Goal: Information Seeking & Learning: Learn about a topic

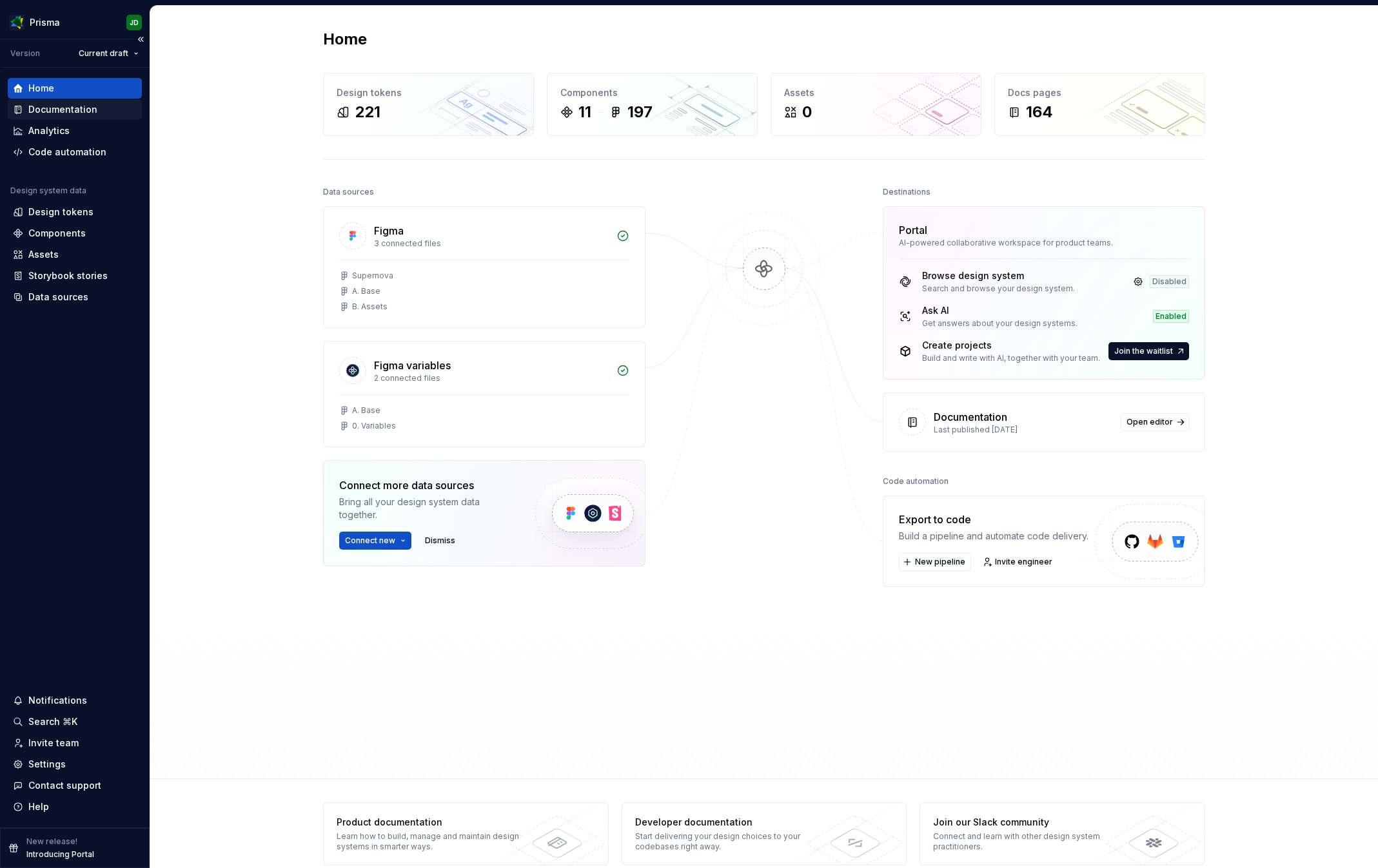
click at [91, 105] on div "Documentation" at bounding box center [63, 109] width 69 height 13
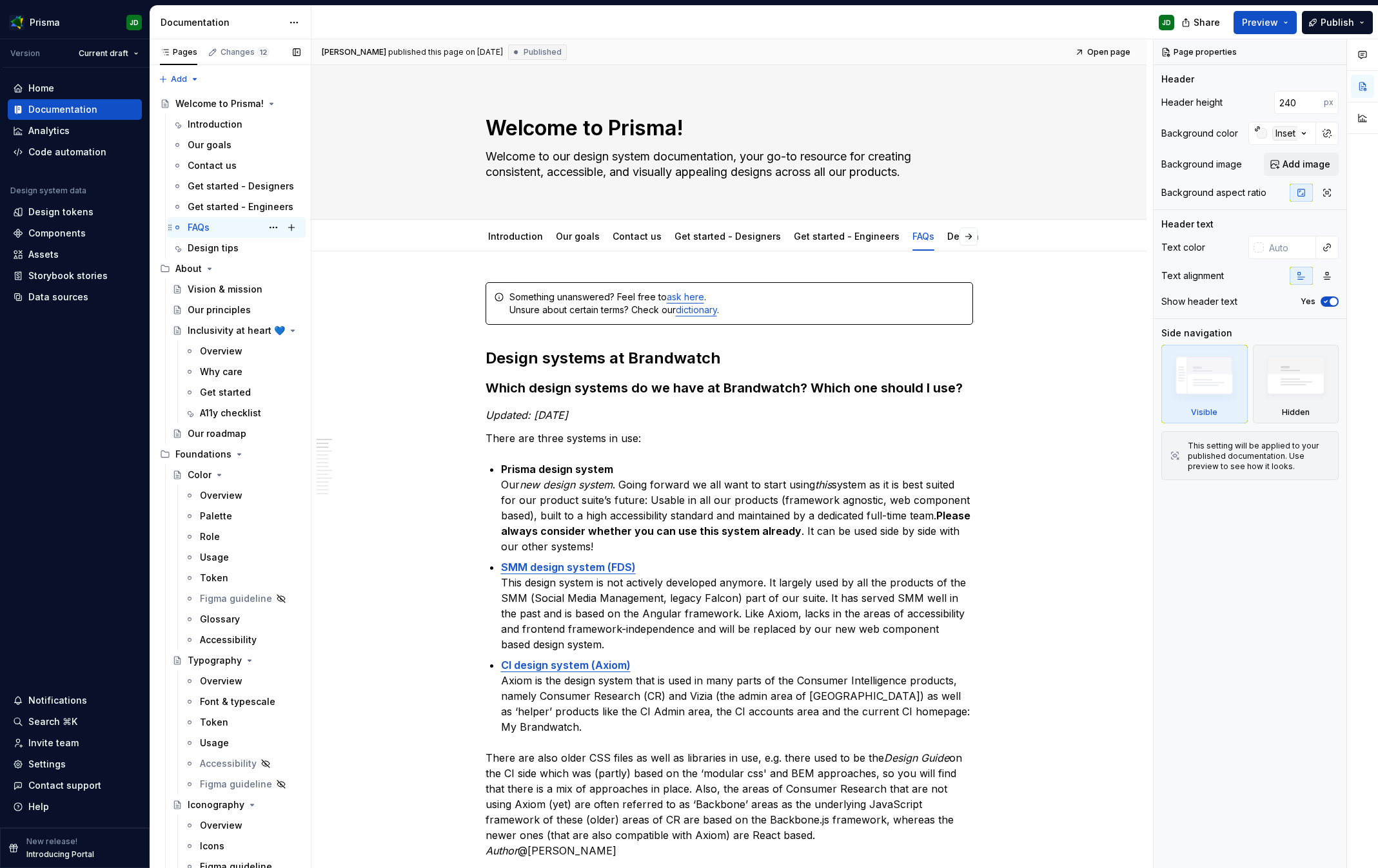
click at [233, 231] on div "FAQs JD" at bounding box center [243, 227] width 113 height 18
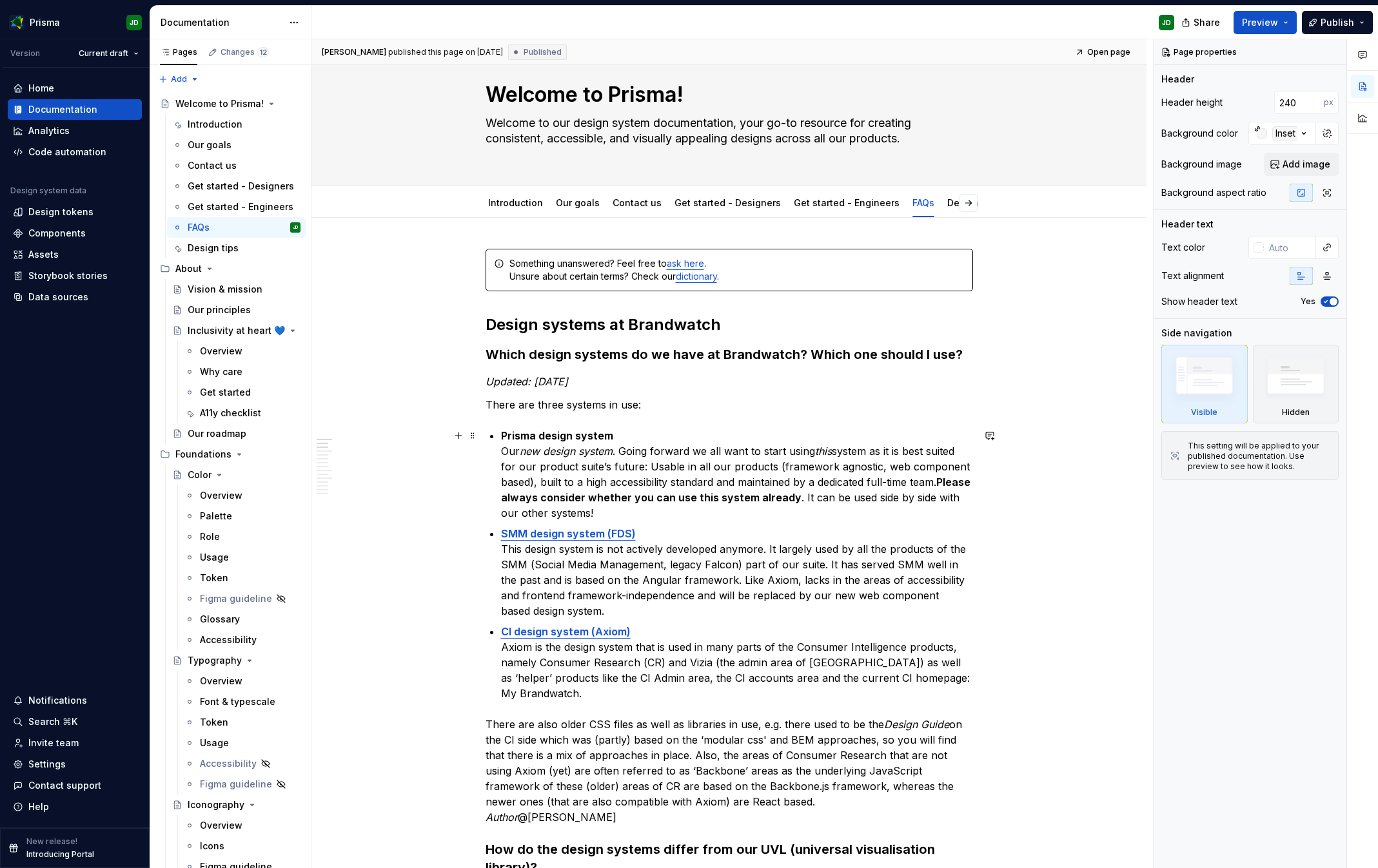
scroll to position [35, 0]
click at [541, 379] on em "Updated: [DATE]" at bounding box center [527, 380] width 83 height 13
type textarea "*"
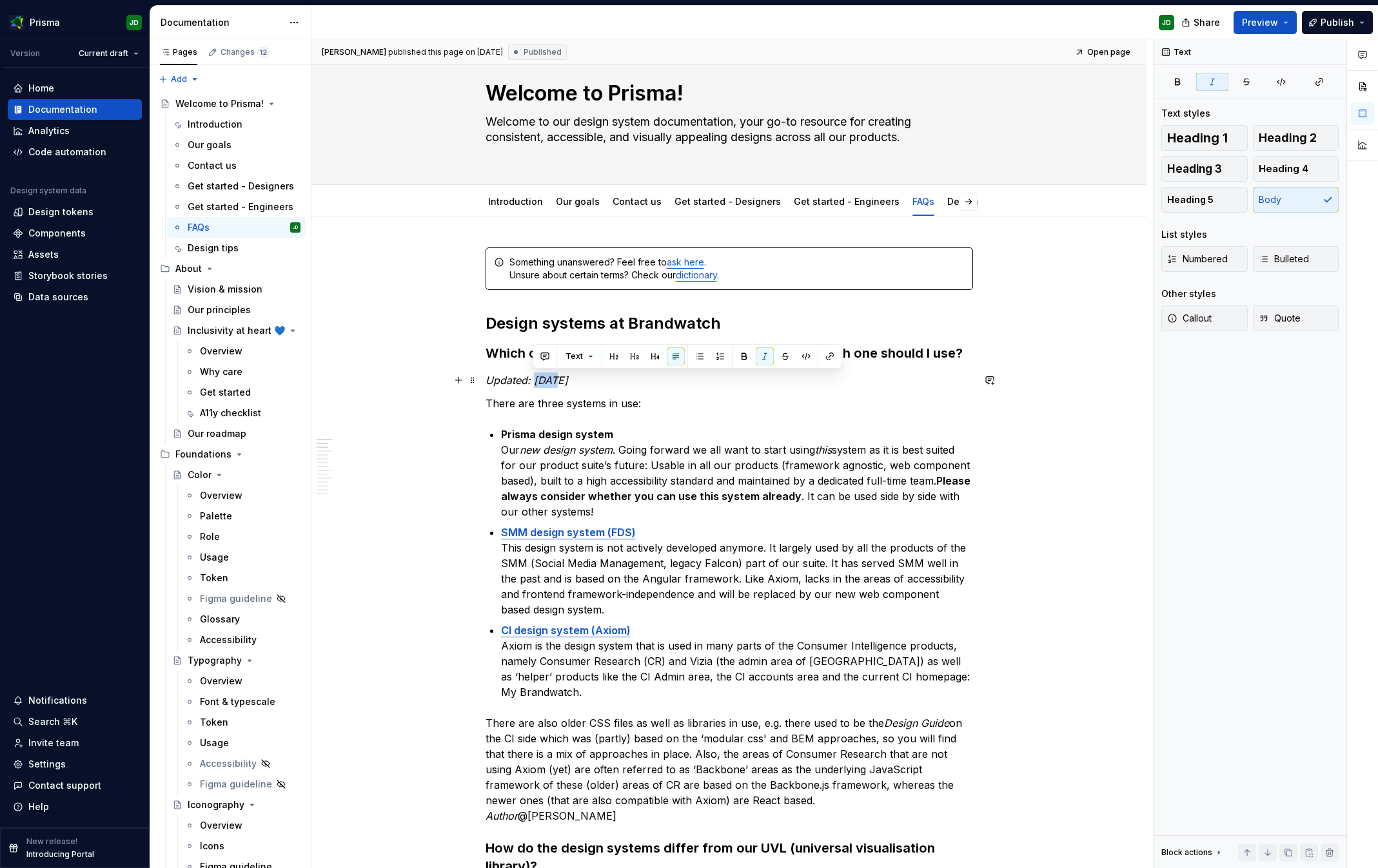
click at [541, 379] on em "Updated: [DATE]" at bounding box center [527, 380] width 83 height 13
click at [488, 379] on em "Updated: [DATE]" at bounding box center [527, 380] width 83 height 13
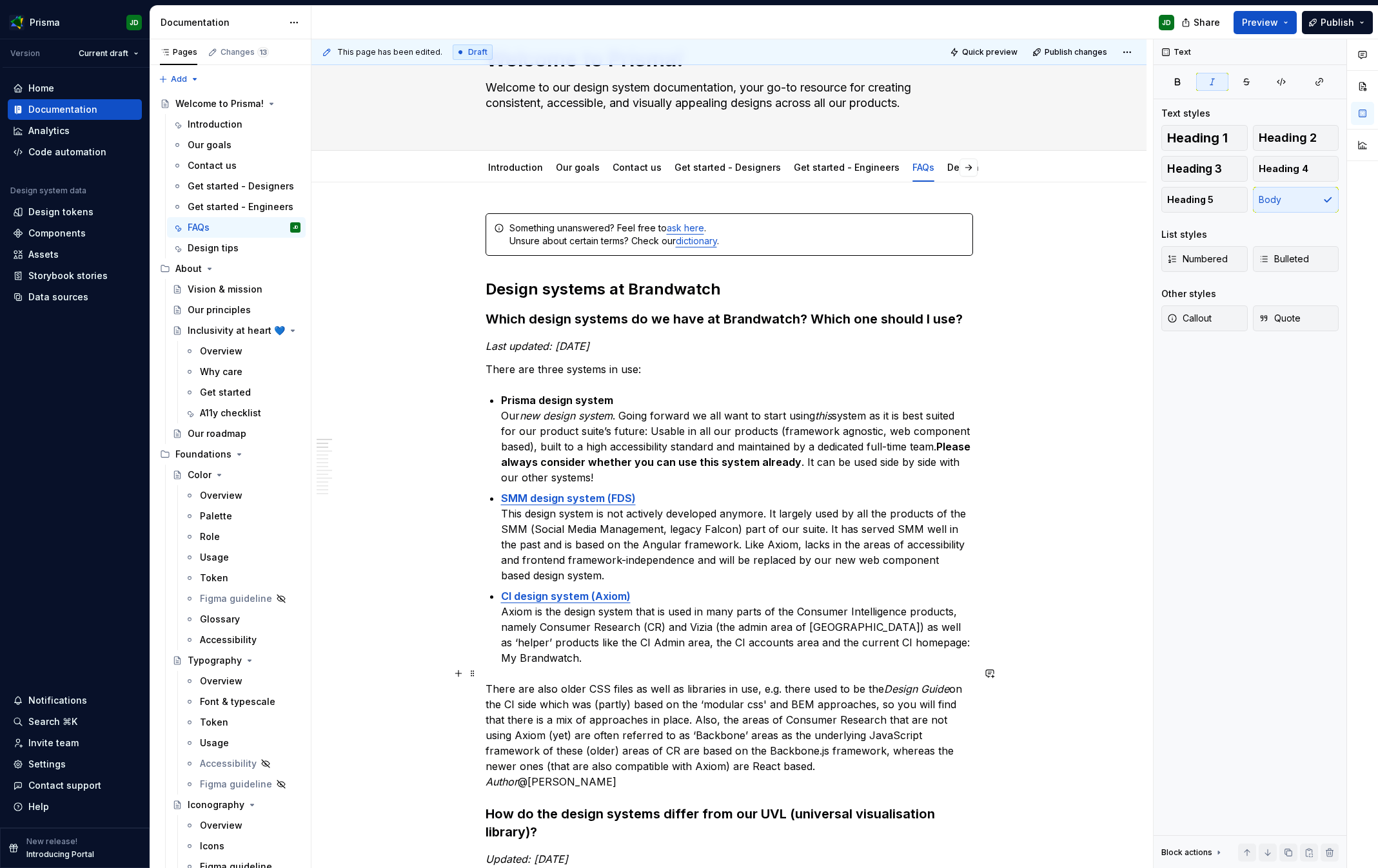
scroll to position [61, 0]
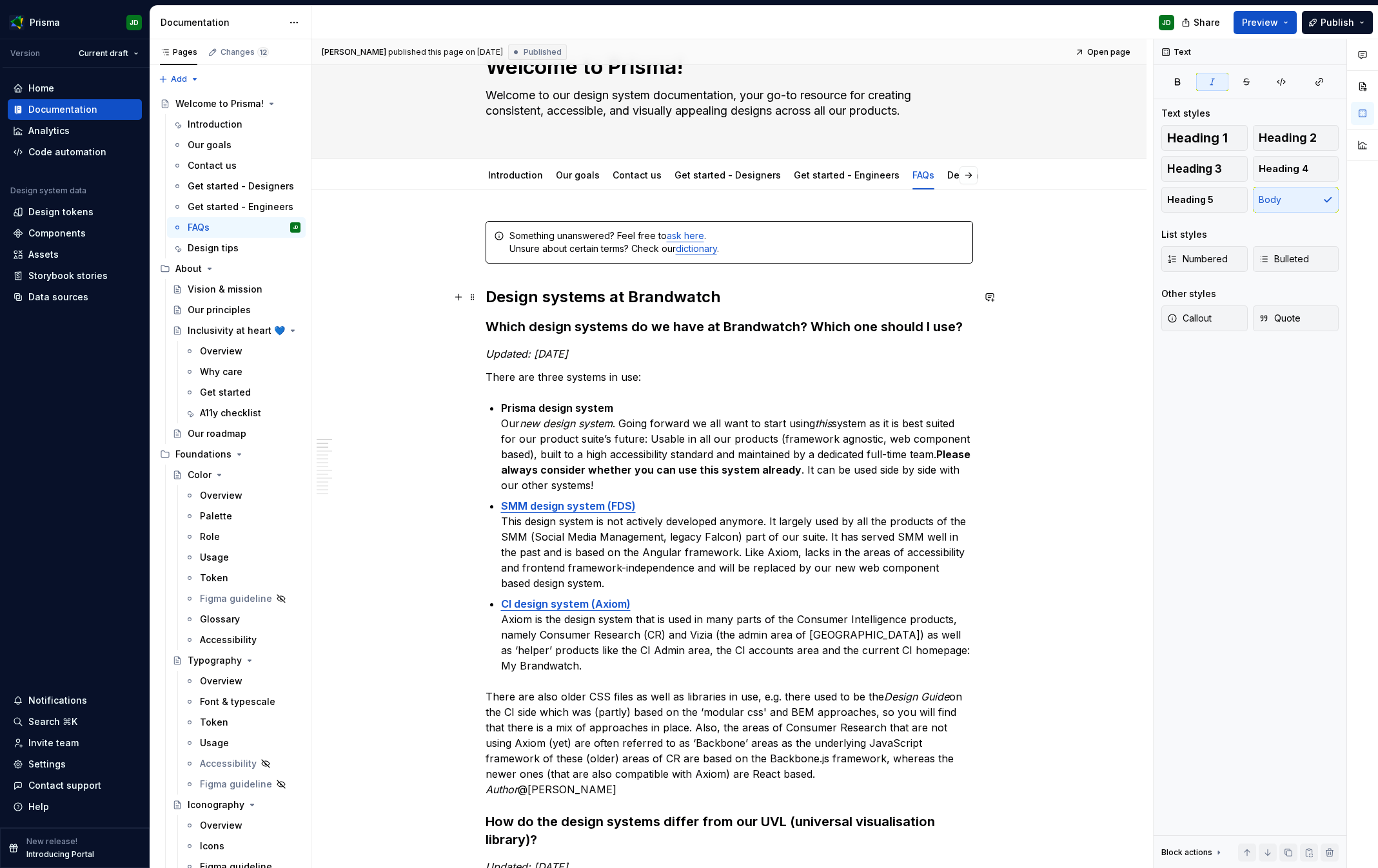
click at [738, 295] on h2 "Design systems at Brandwatch" at bounding box center [729, 297] width 488 height 21
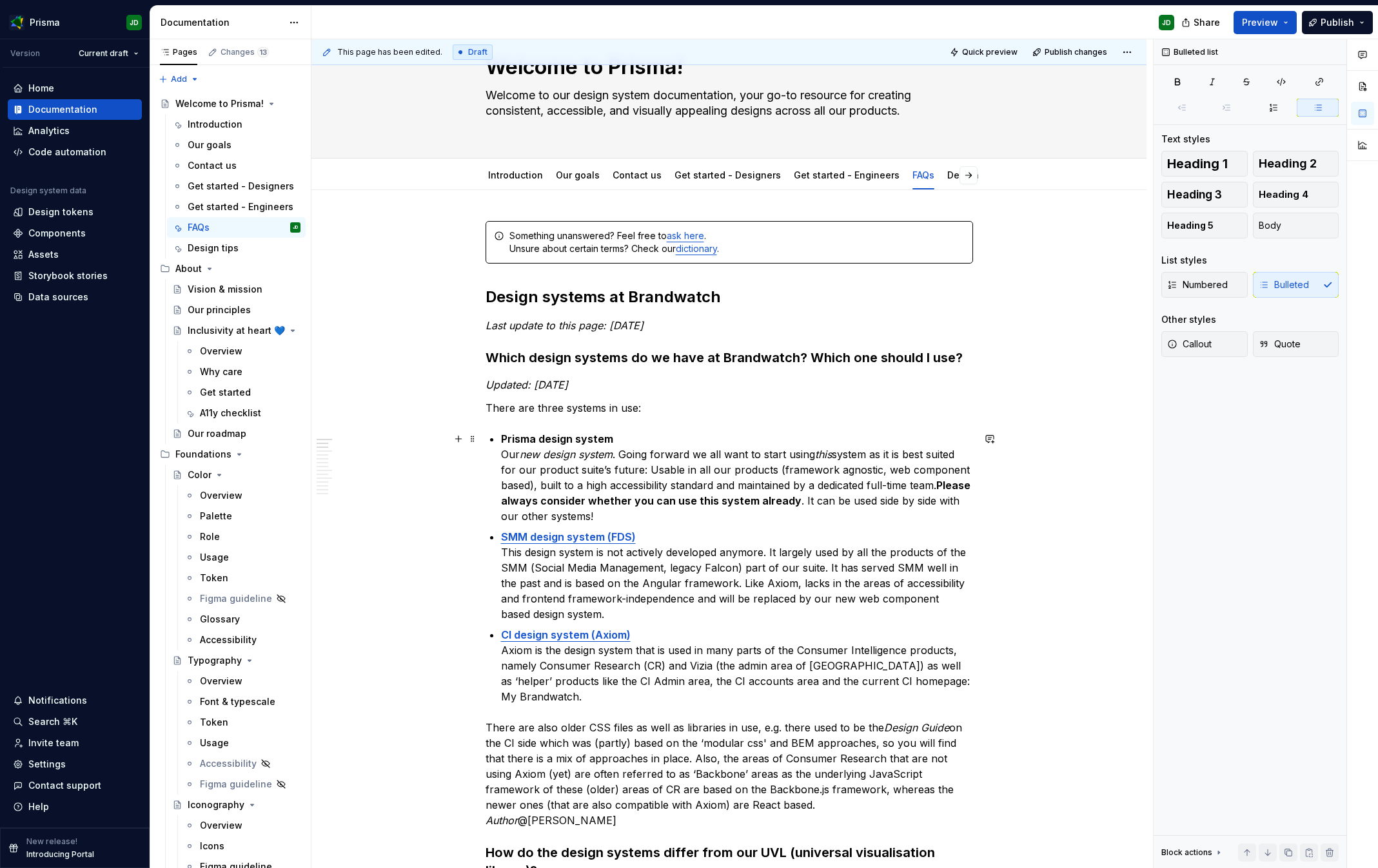
click at [788, 450] on p "Prisma design system Our new design system . Going forward we all want to start…" at bounding box center [737, 477] width 472 height 93
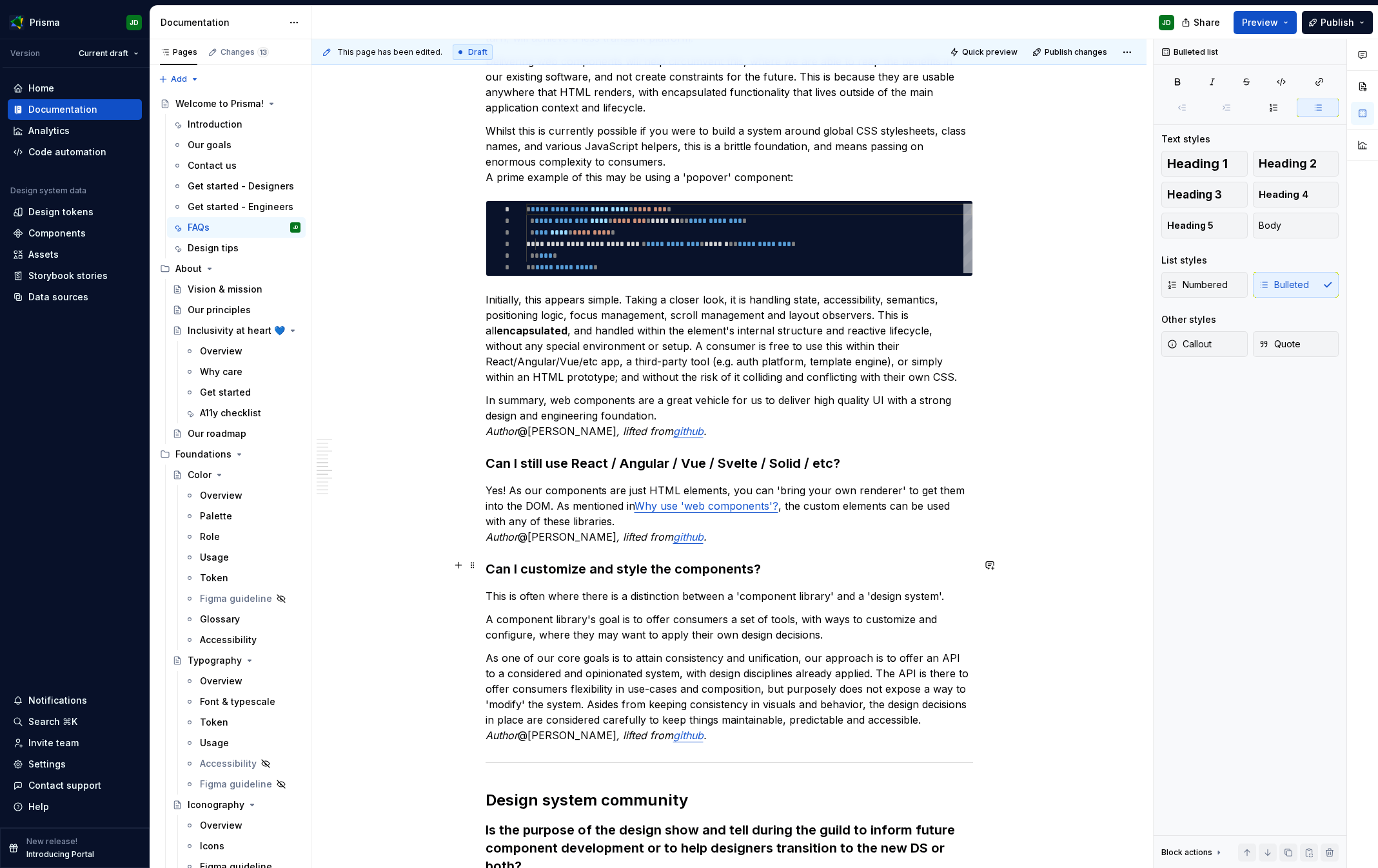
scroll to position [2085, 0]
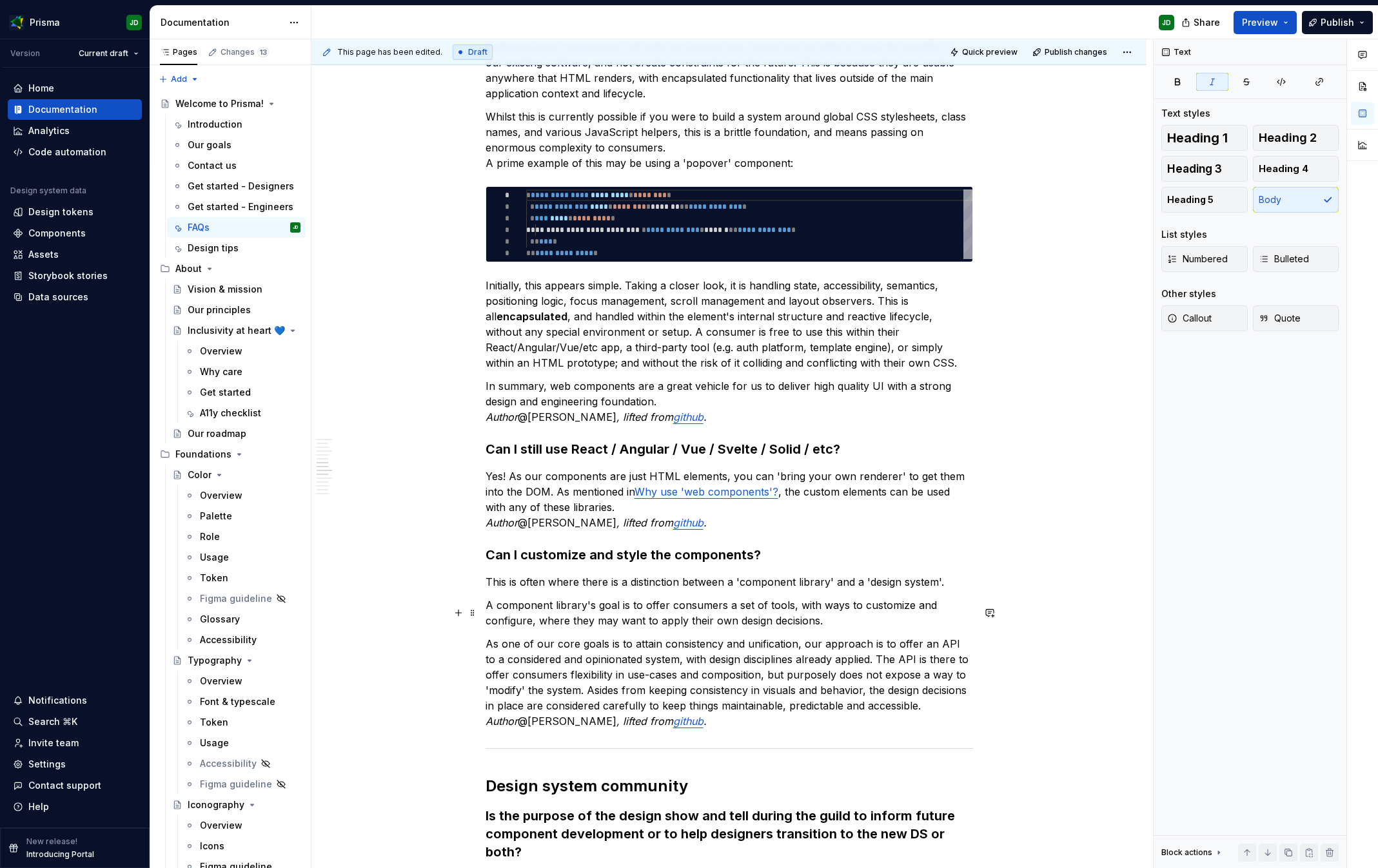
click at [727, 689] on p "As one of our core goals is to attain consistency and unification, our approach…" at bounding box center [729, 682] width 488 height 93
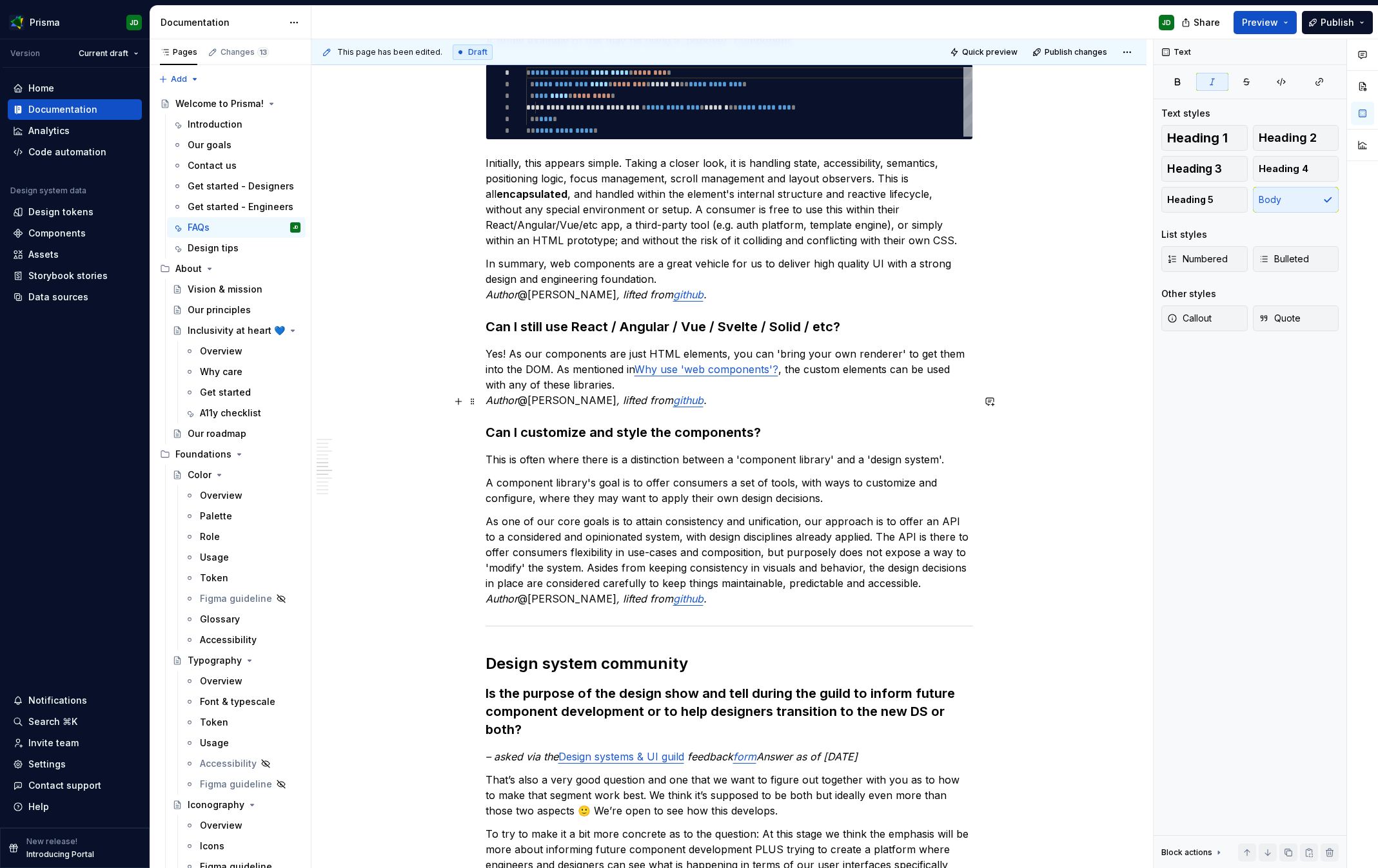
scroll to position [2210, 0]
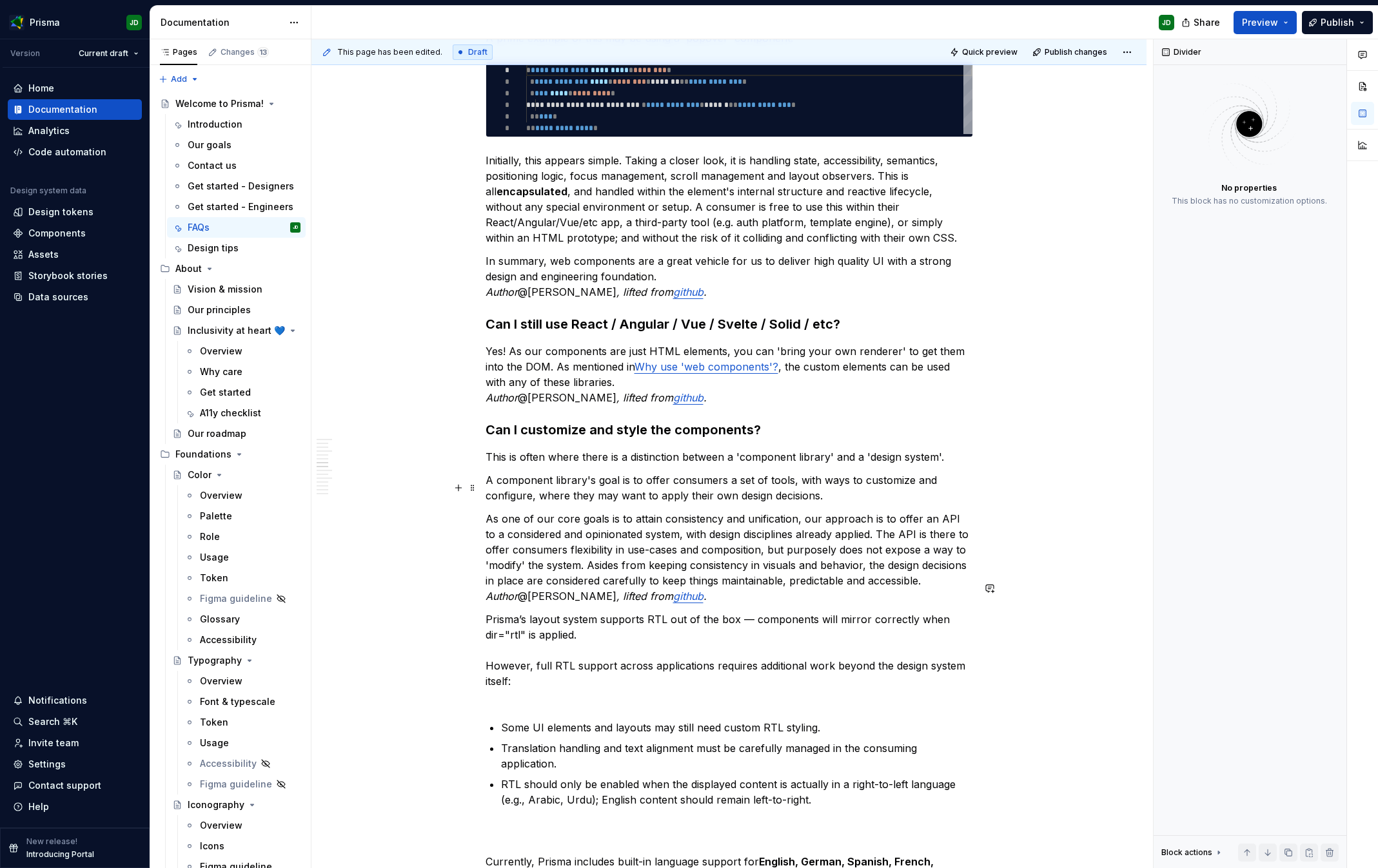
click at [730, 572] on p "As one of our core goals is to attain consistency and unification, our approach…" at bounding box center [729, 557] width 488 height 93
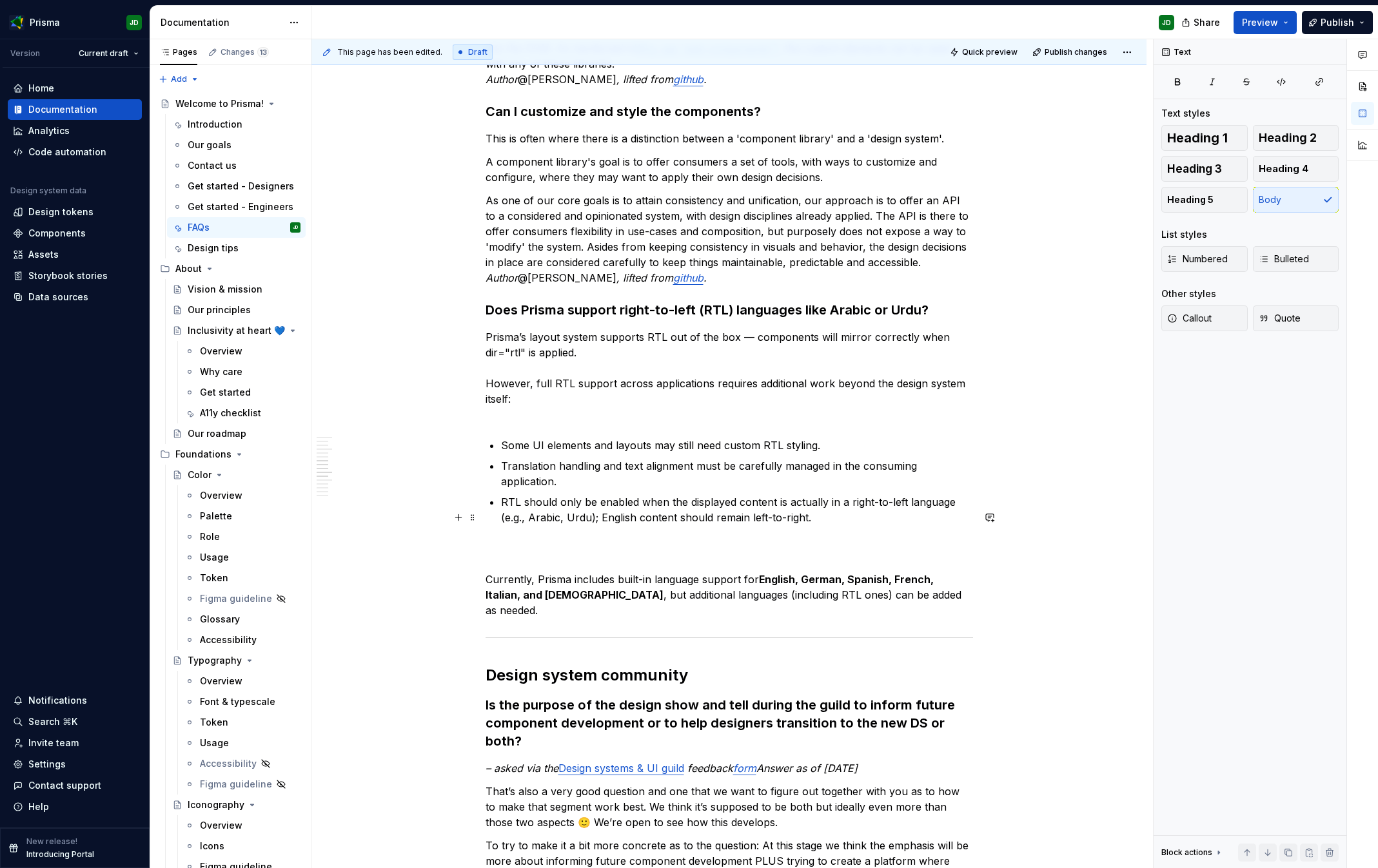
scroll to position [2538, 0]
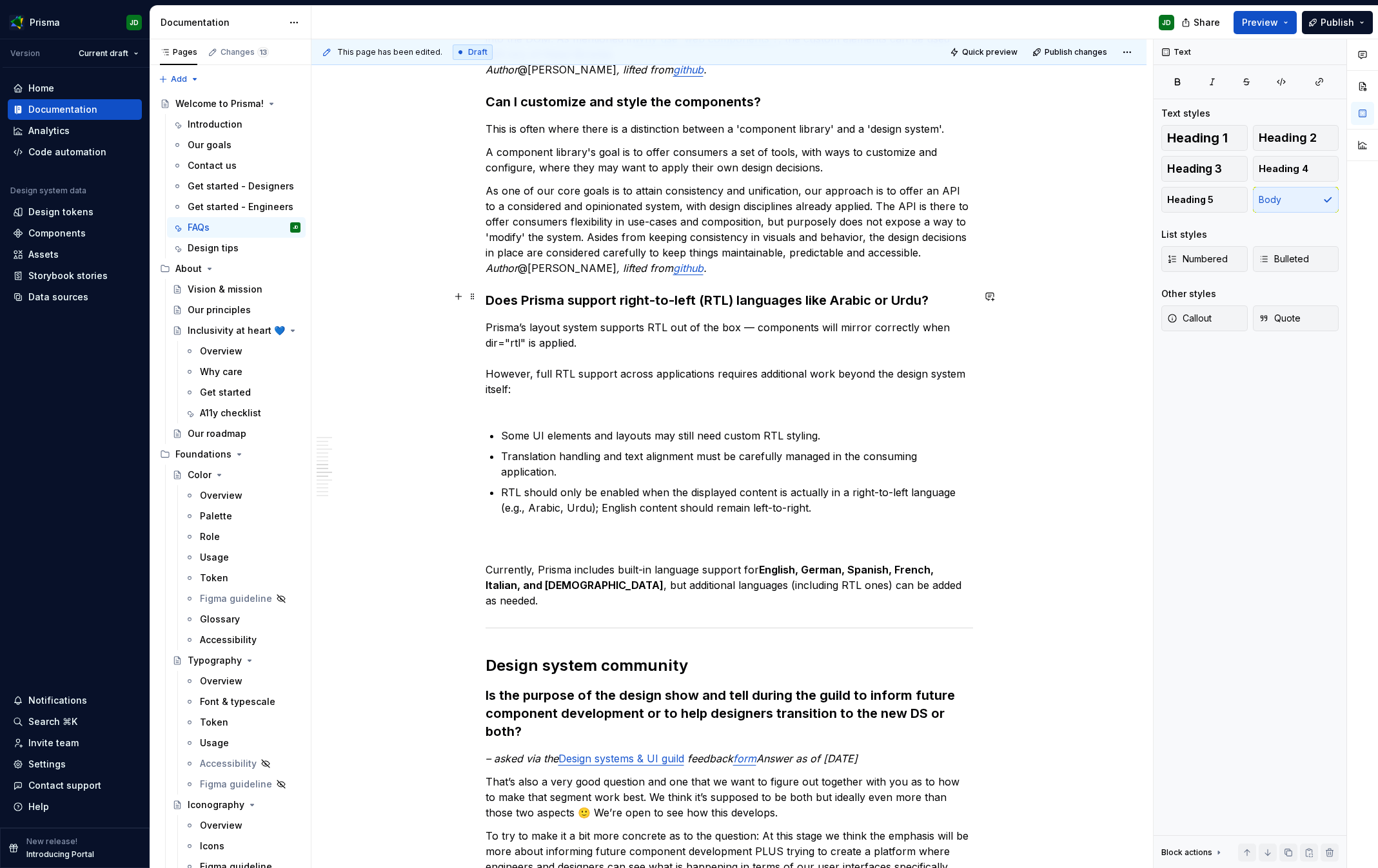
click at [562, 381] on p "Prisma’s layout system supports RTL out of the box — components will mirror cor…" at bounding box center [729, 366] width 488 height 93
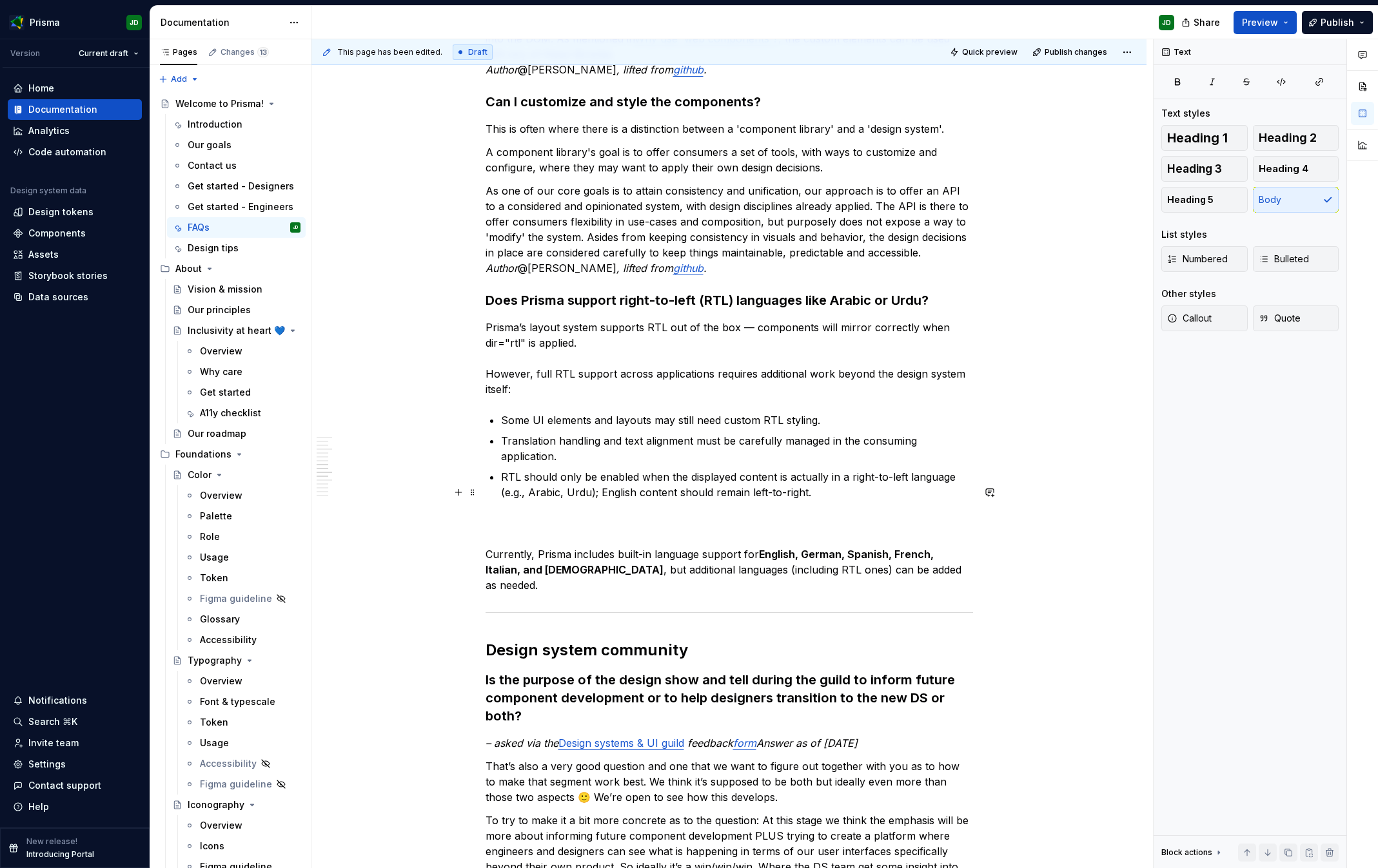
click at [550, 516] on p "Currently, Prisma includes built-in language support for English, German, Spani…" at bounding box center [729, 555] width 488 height 77
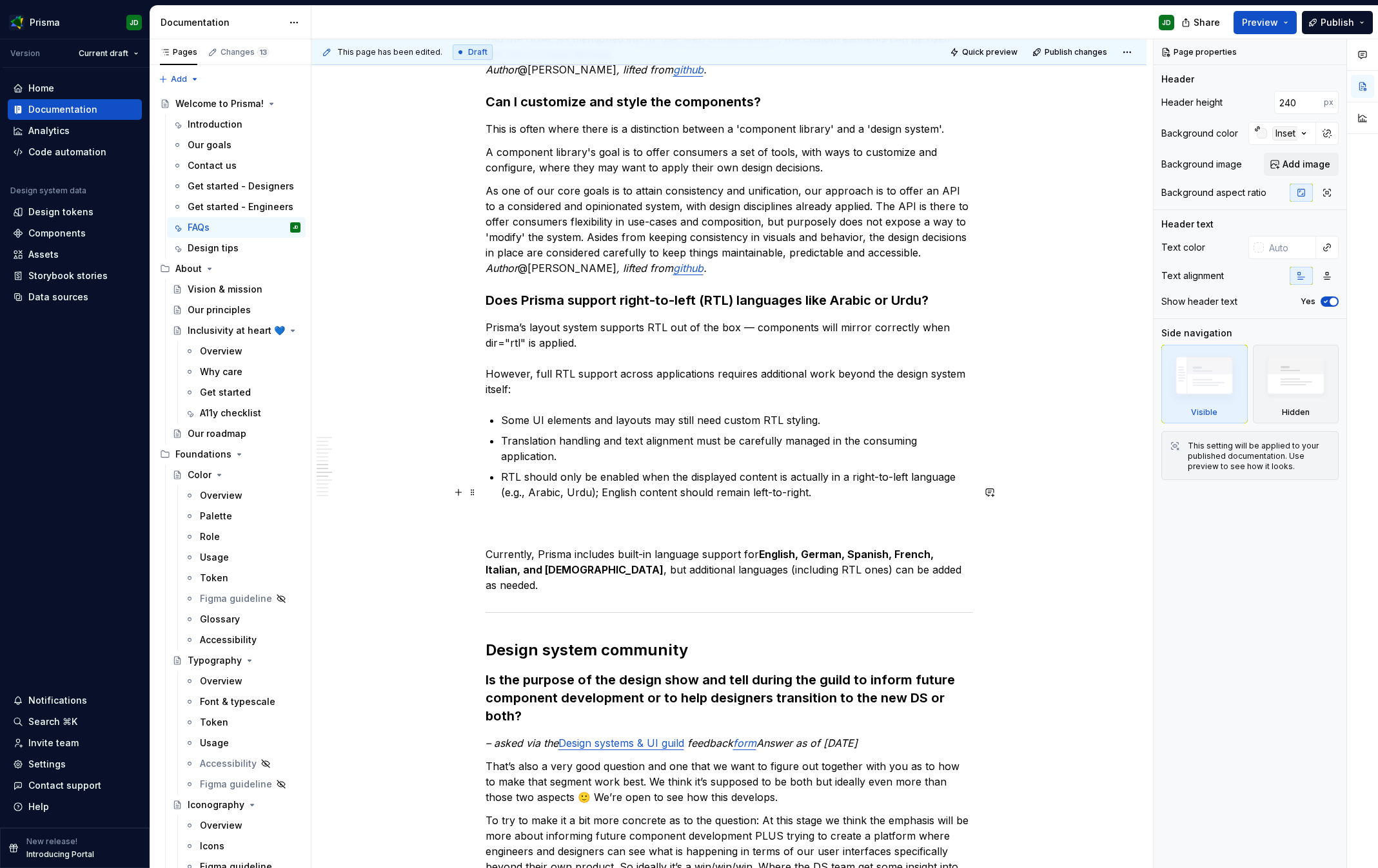
click at [611, 516] on p "Currently, Prisma includes built-in language support for English, German, Spani…" at bounding box center [729, 555] width 488 height 77
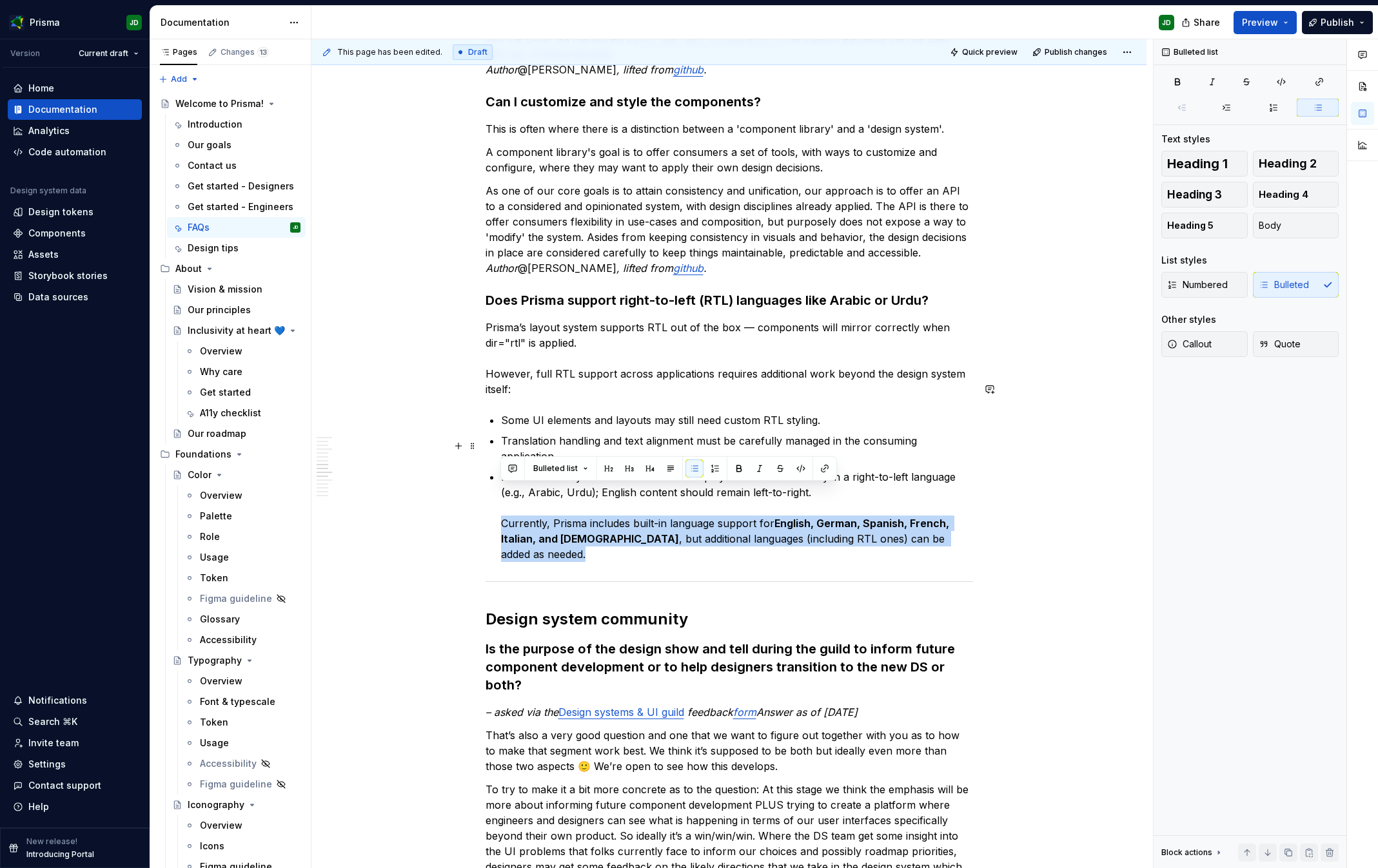
drag, startPoint x: 494, startPoint y: 493, endPoint x: 996, endPoint y: 507, distance: 502.2
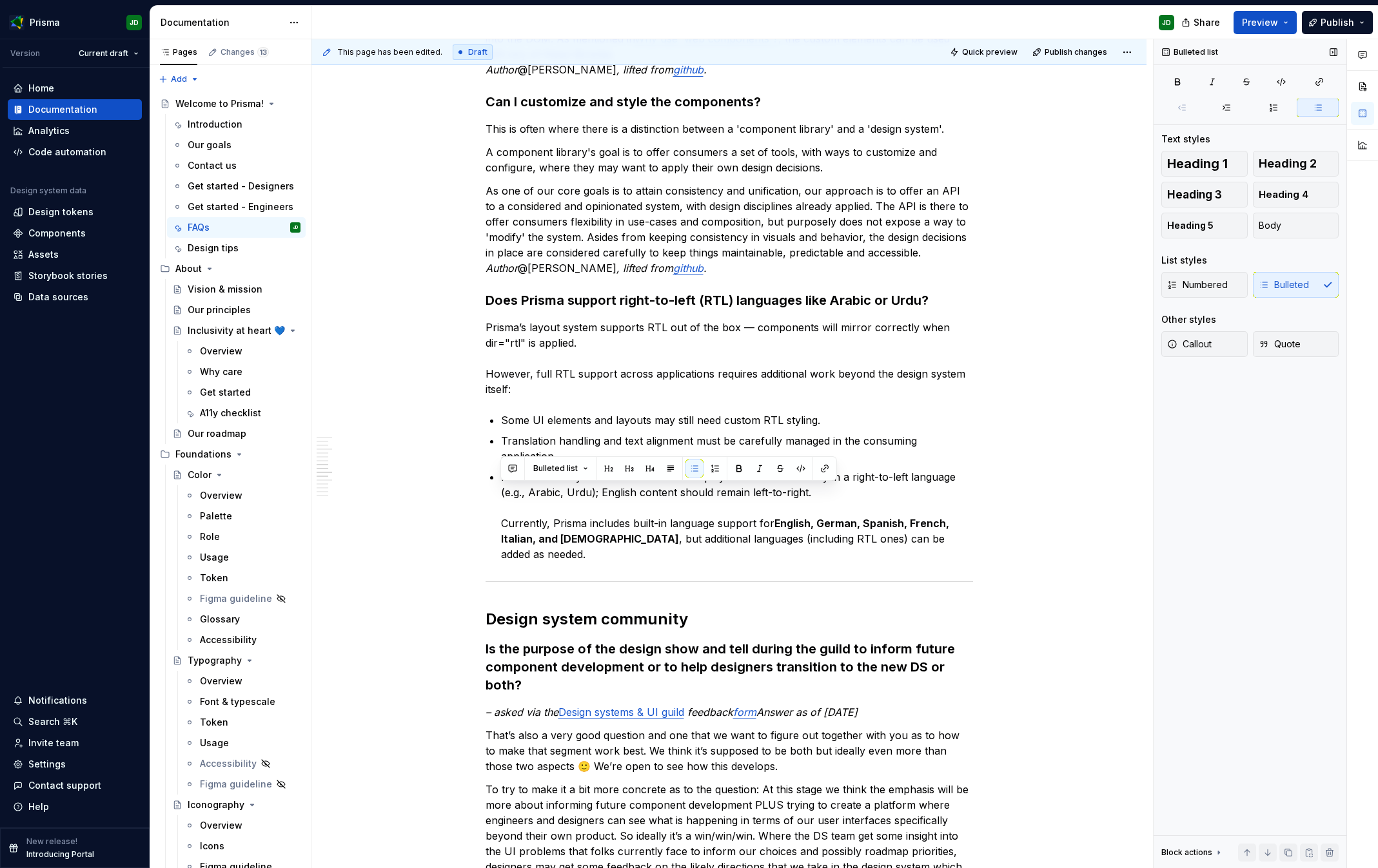
click at [1300, 284] on div "Numbered Bulleted" at bounding box center [1250, 285] width 177 height 26
click at [1303, 285] on div "Numbered Bulleted" at bounding box center [1250, 285] width 177 height 26
click at [1278, 283] on div "Numbered Bulleted" at bounding box center [1250, 285] width 177 height 26
click at [1289, 223] on button "Body" at bounding box center [1297, 225] width 87 height 26
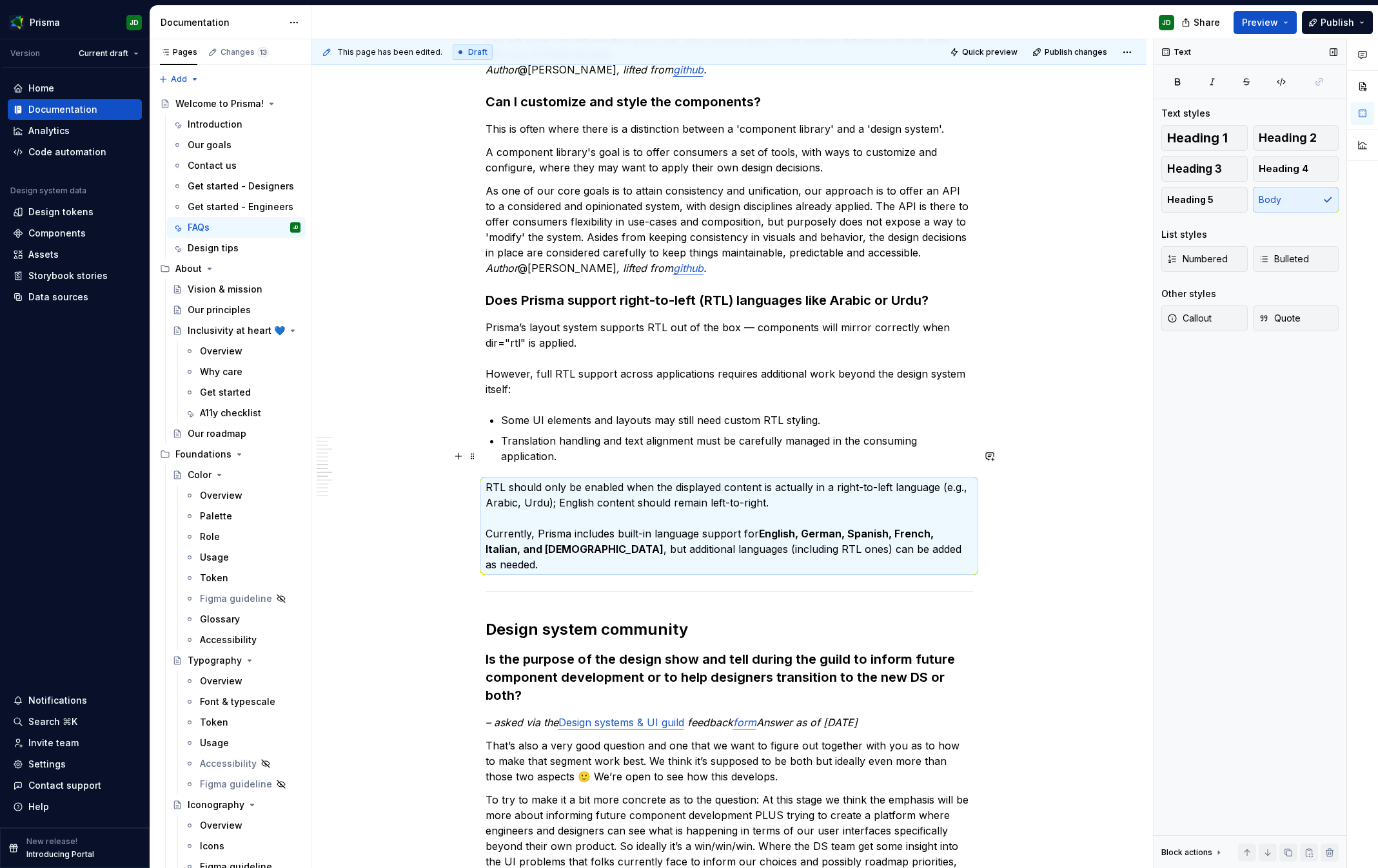
click at [678, 479] on p "RTL should only be enabled when the displayed content is actually in a right-to…" at bounding box center [729, 525] width 488 height 93
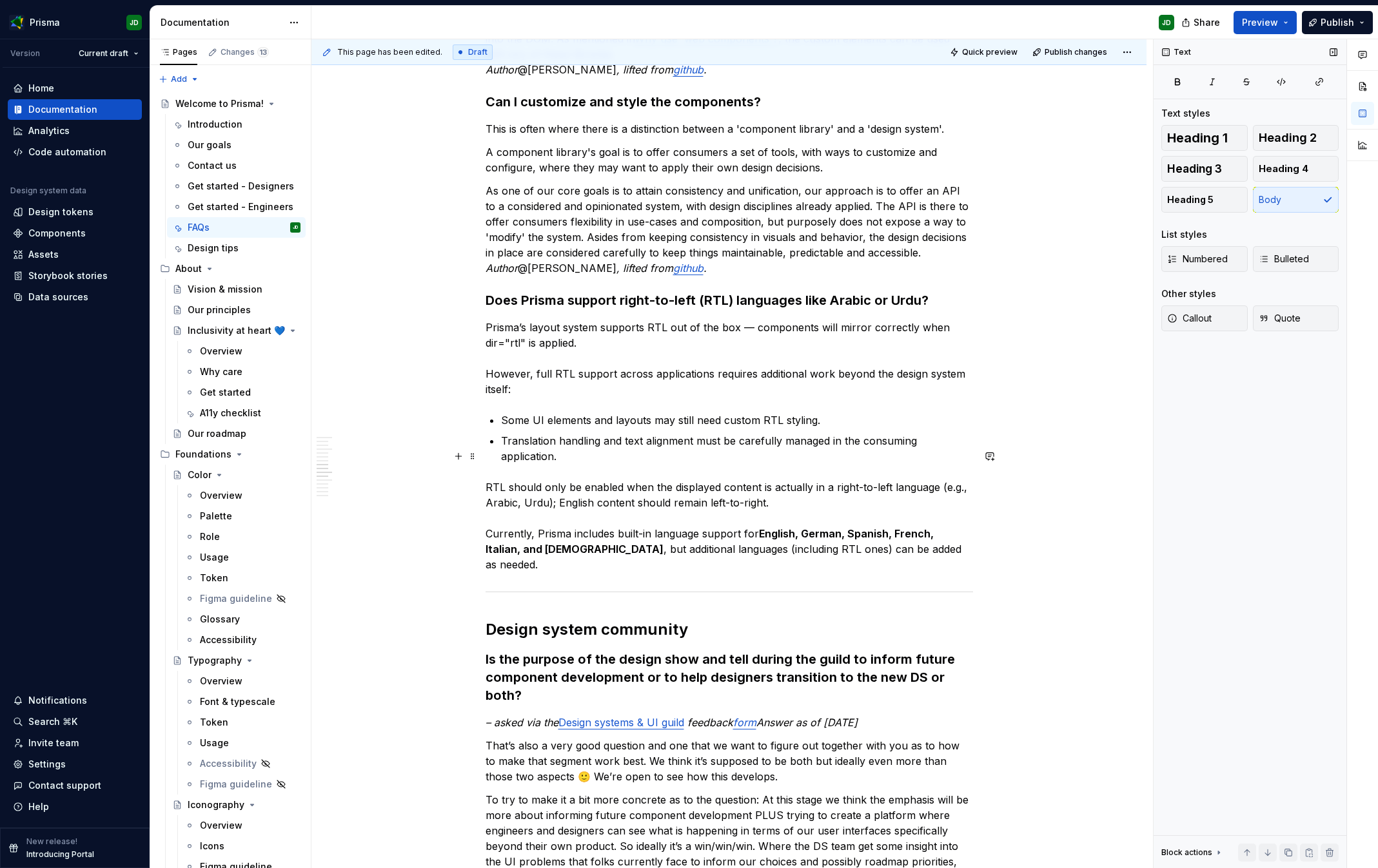
click at [486, 479] on p "RTL should only be enabled when the displayed content is actually in a right-to…" at bounding box center [729, 525] width 488 height 93
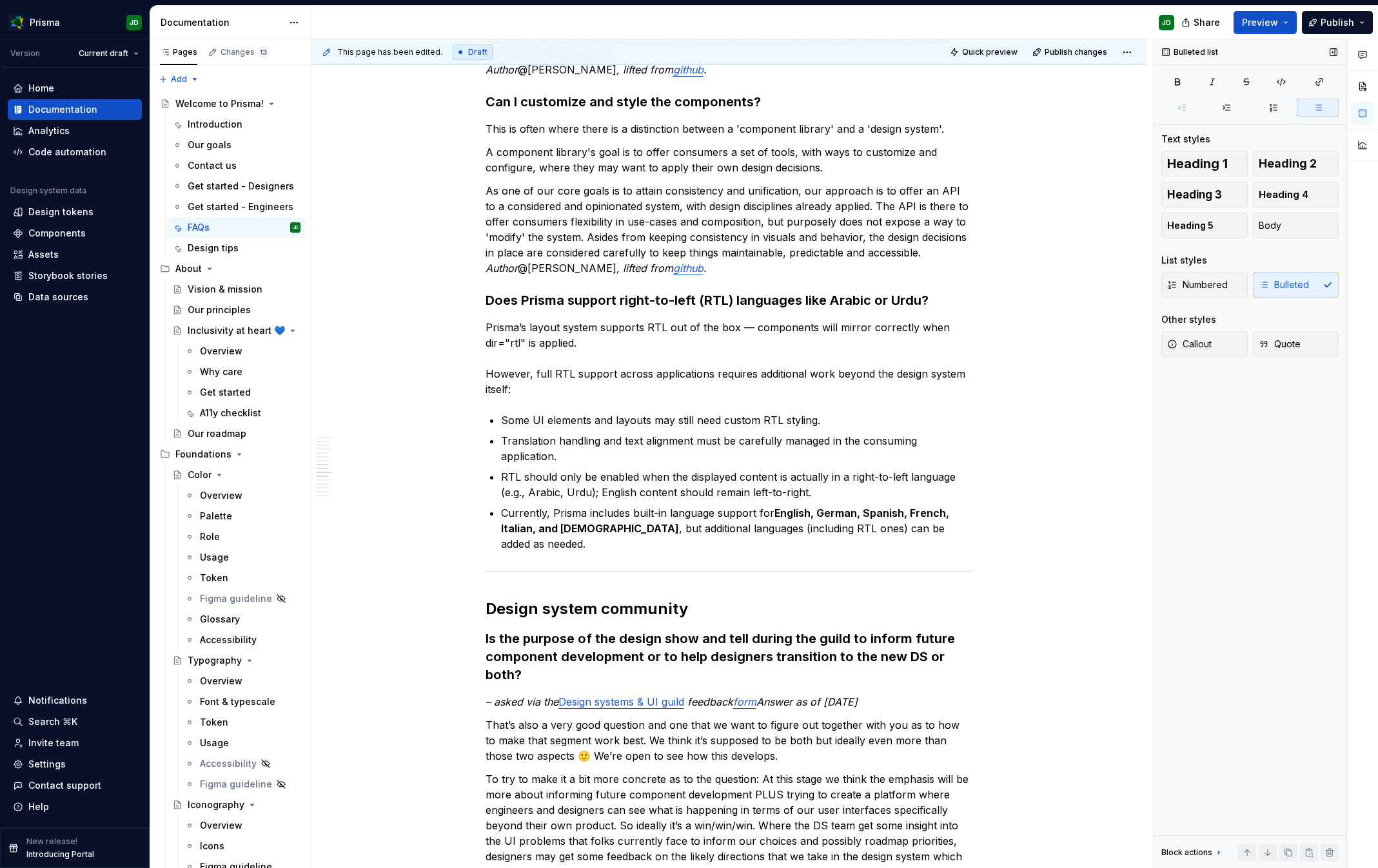
click at [1294, 285] on div "Numbered Bulleted" at bounding box center [1250, 285] width 177 height 26
click at [1279, 225] on span "Body" at bounding box center [1270, 225] width 23 height 13
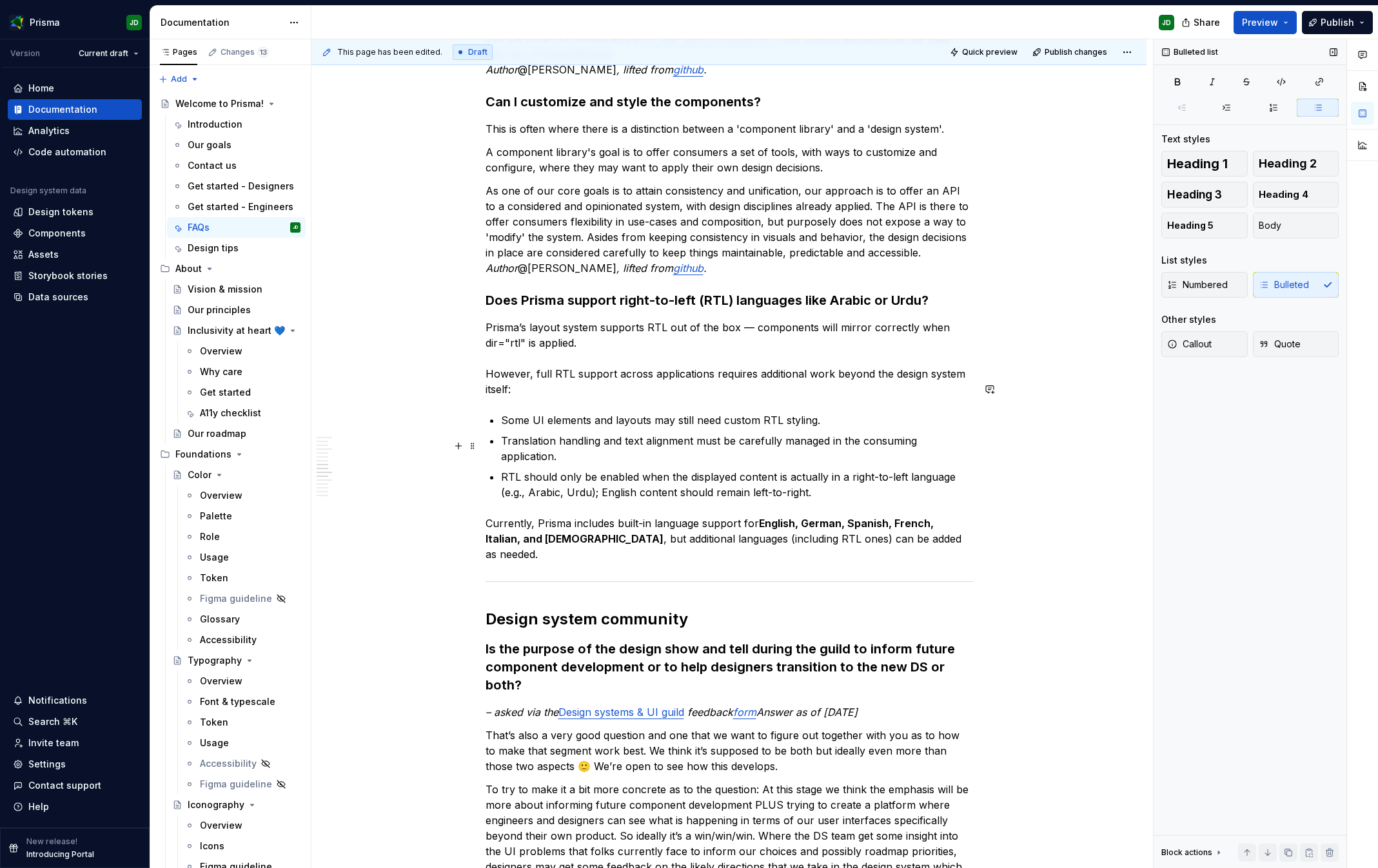
click at [818, 469] on p "RTL should only be enabled when the displayed content is actually in a right-to…" at bounding box center [737, 485] width 472 height 31
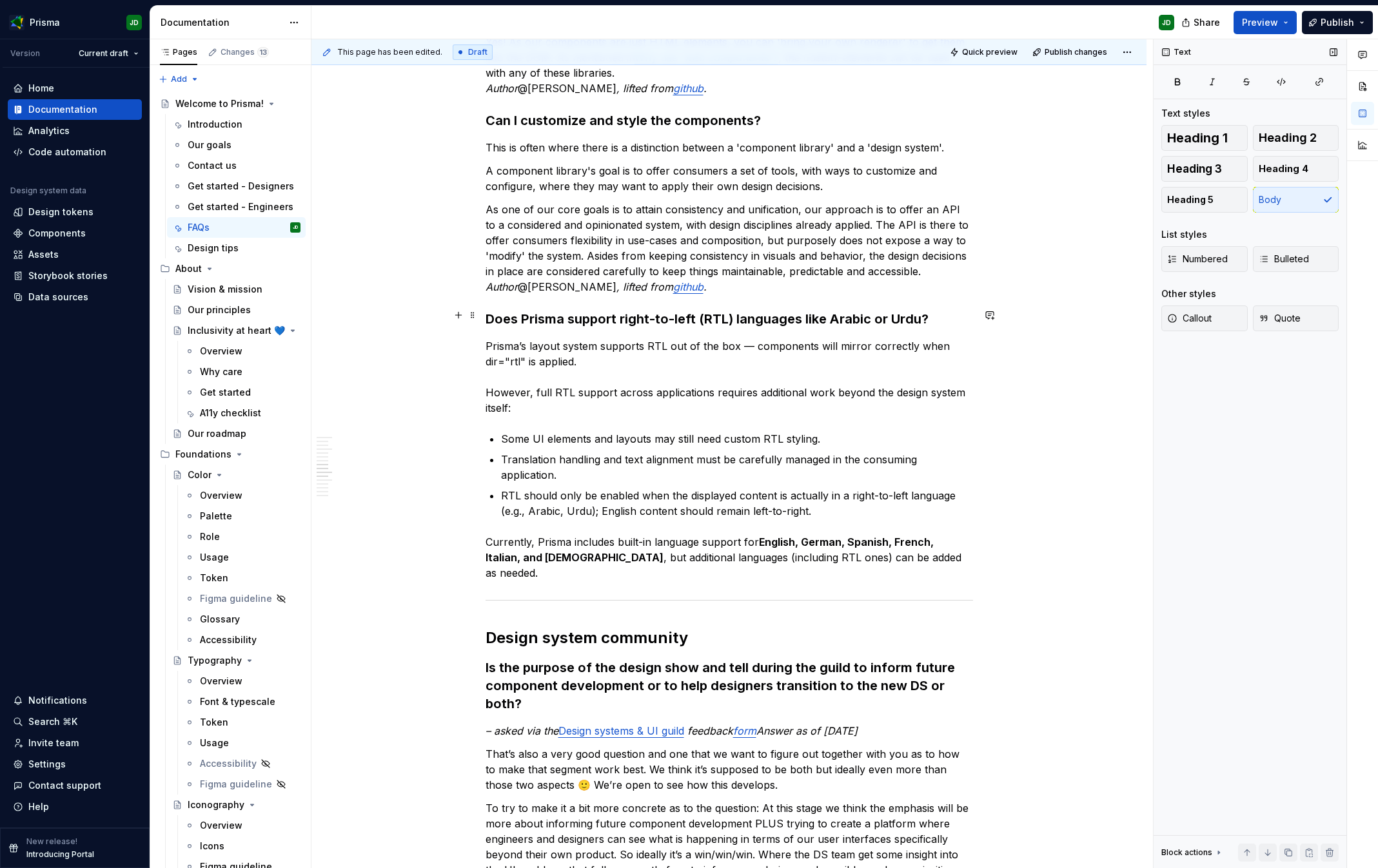
click at [597, 341] on p "Prisma’s layout system supports RTL out of the box — components will mirror cor…" at bounding box center [729, 377] width 488 height 77
click at [1288, 21] on button "Preview" at bounding box center [1265, 22] width 63 height 23
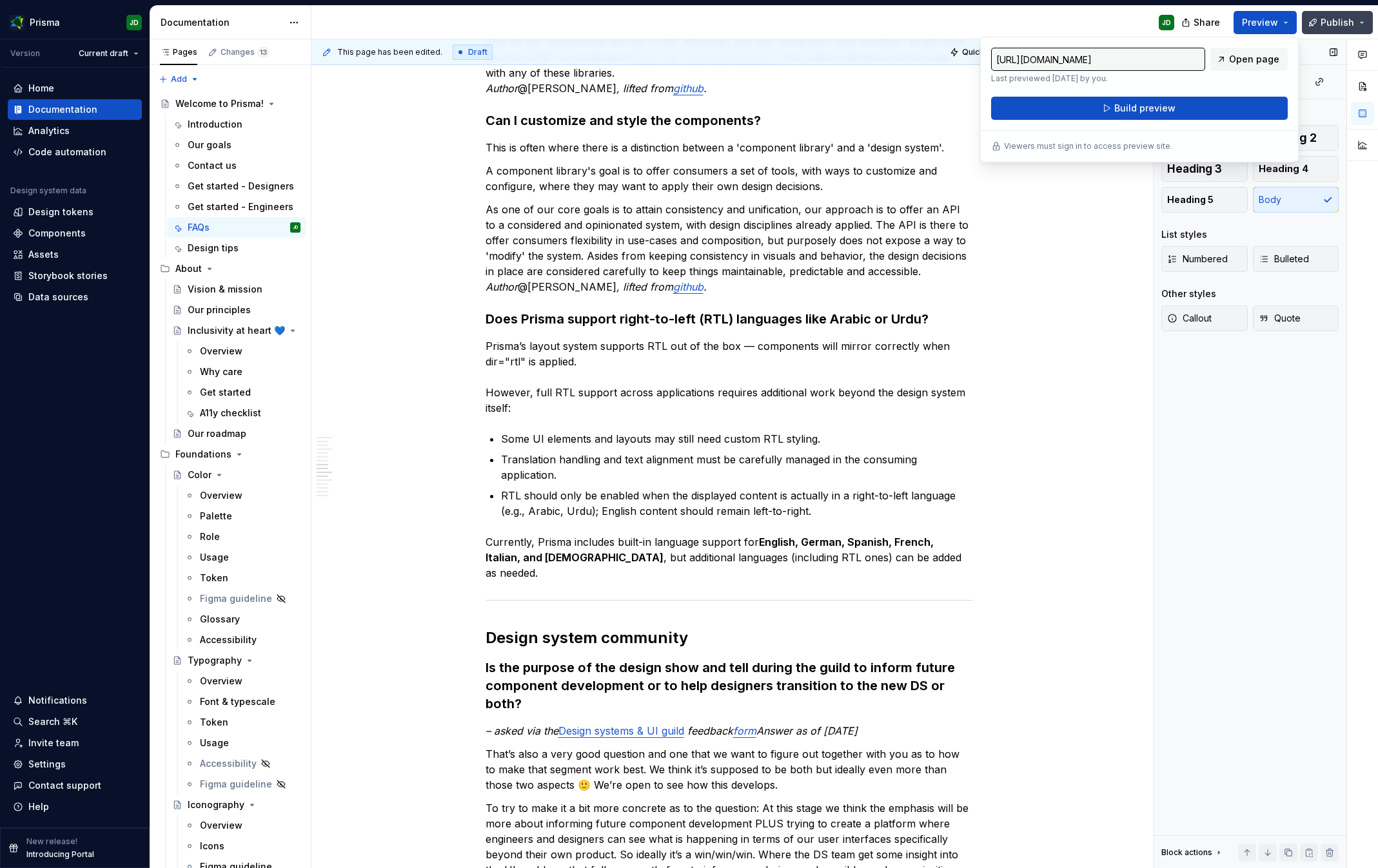
click at [1346, 20] on span "Publish" at bounding box center [1337, 22] width 33 height 13
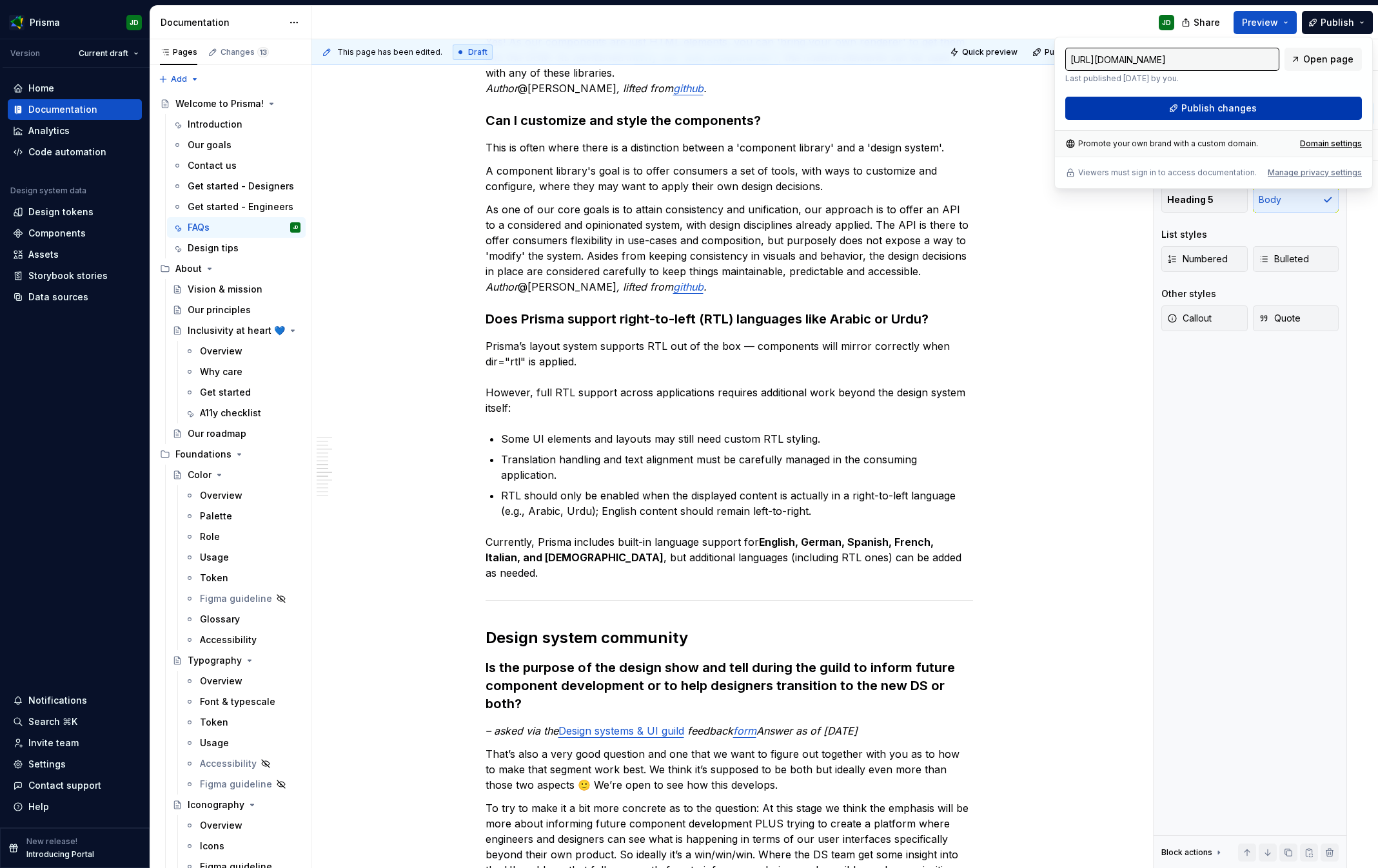
click at [1259, 107] on button "Publish changes" at bounding box center [1213, 108] width 297 height 23
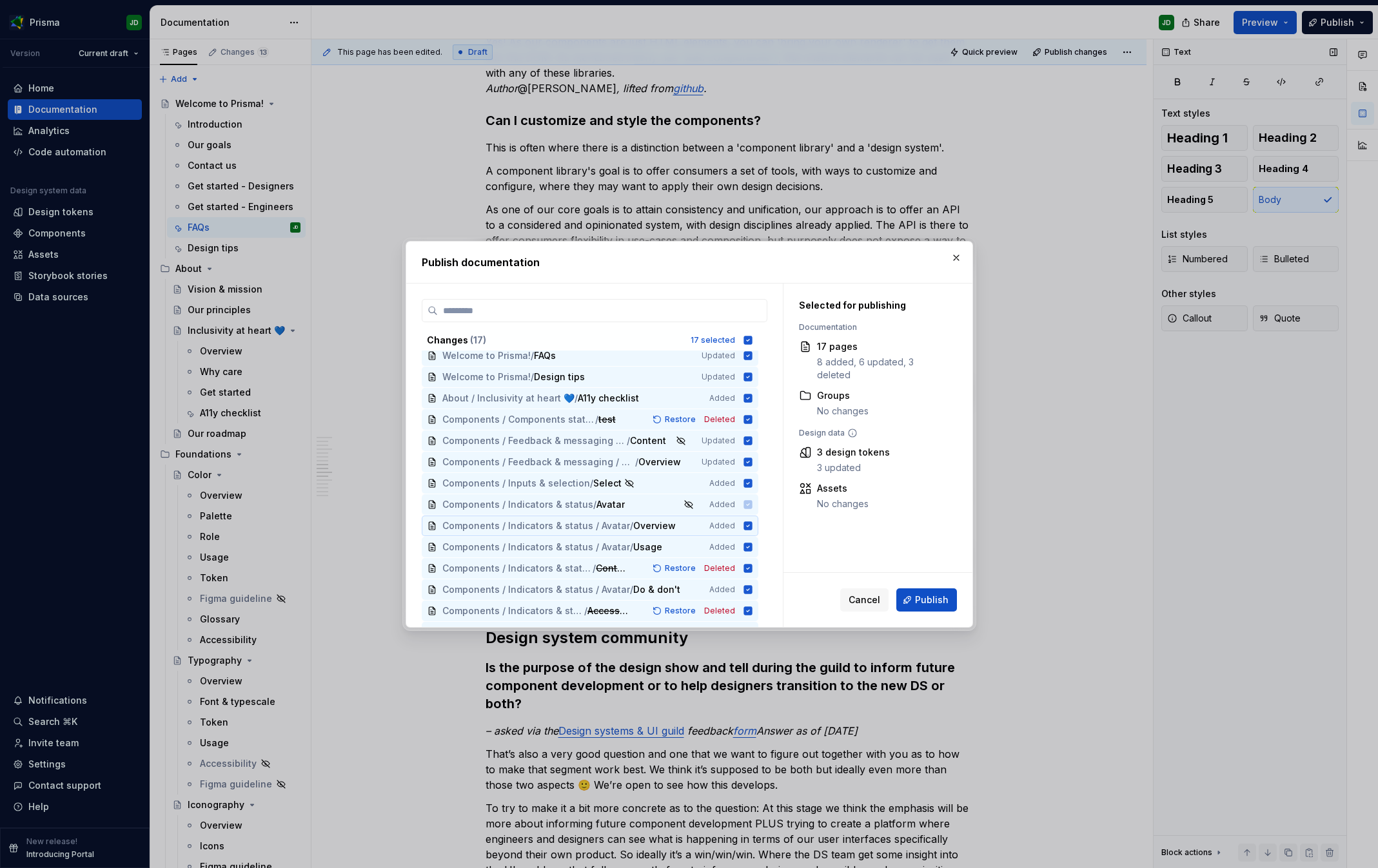
scroll to position [0, 0]
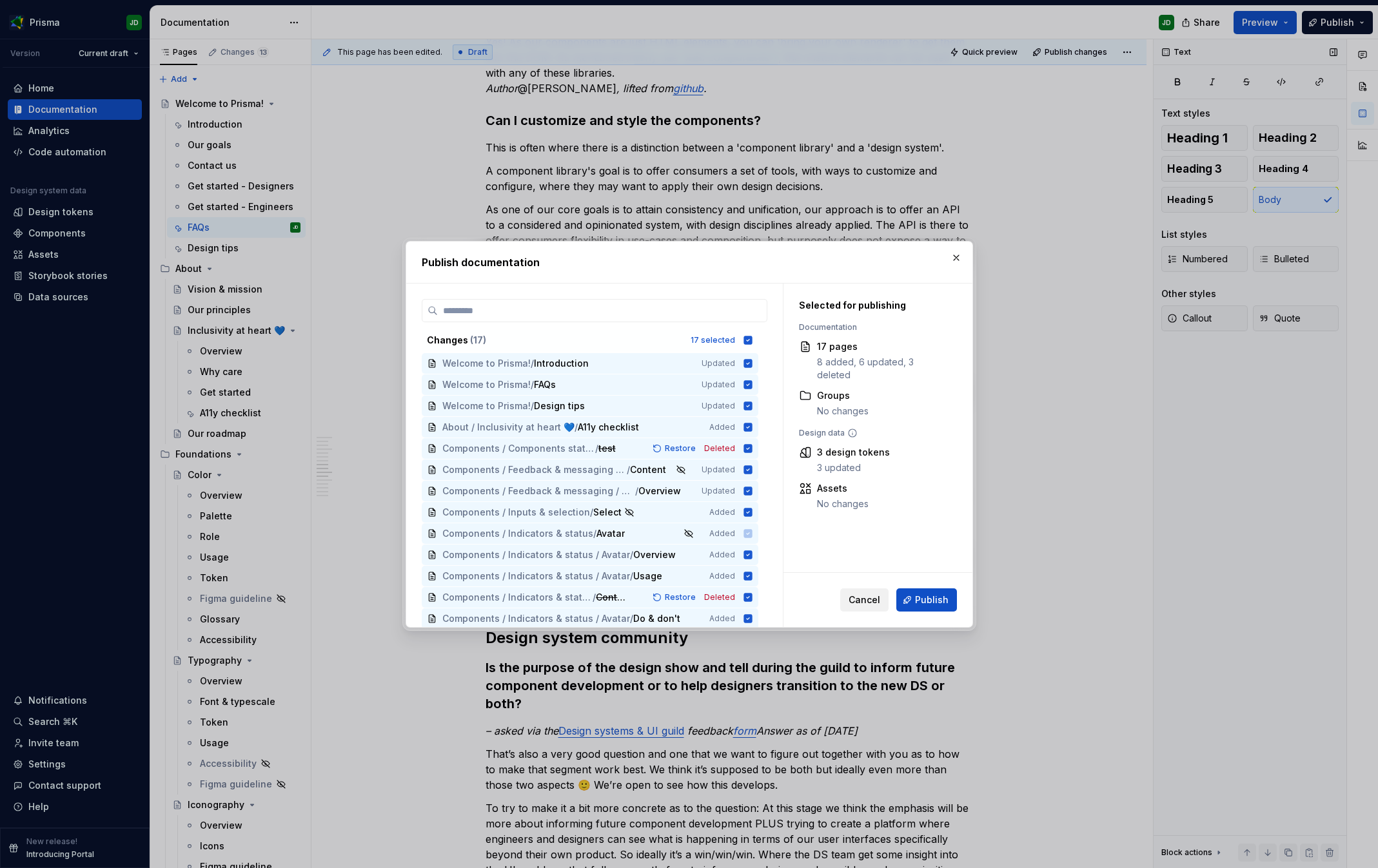
click at [882, 597] on button "Cancel" at bounding box center [864, 600] width 49 height 23
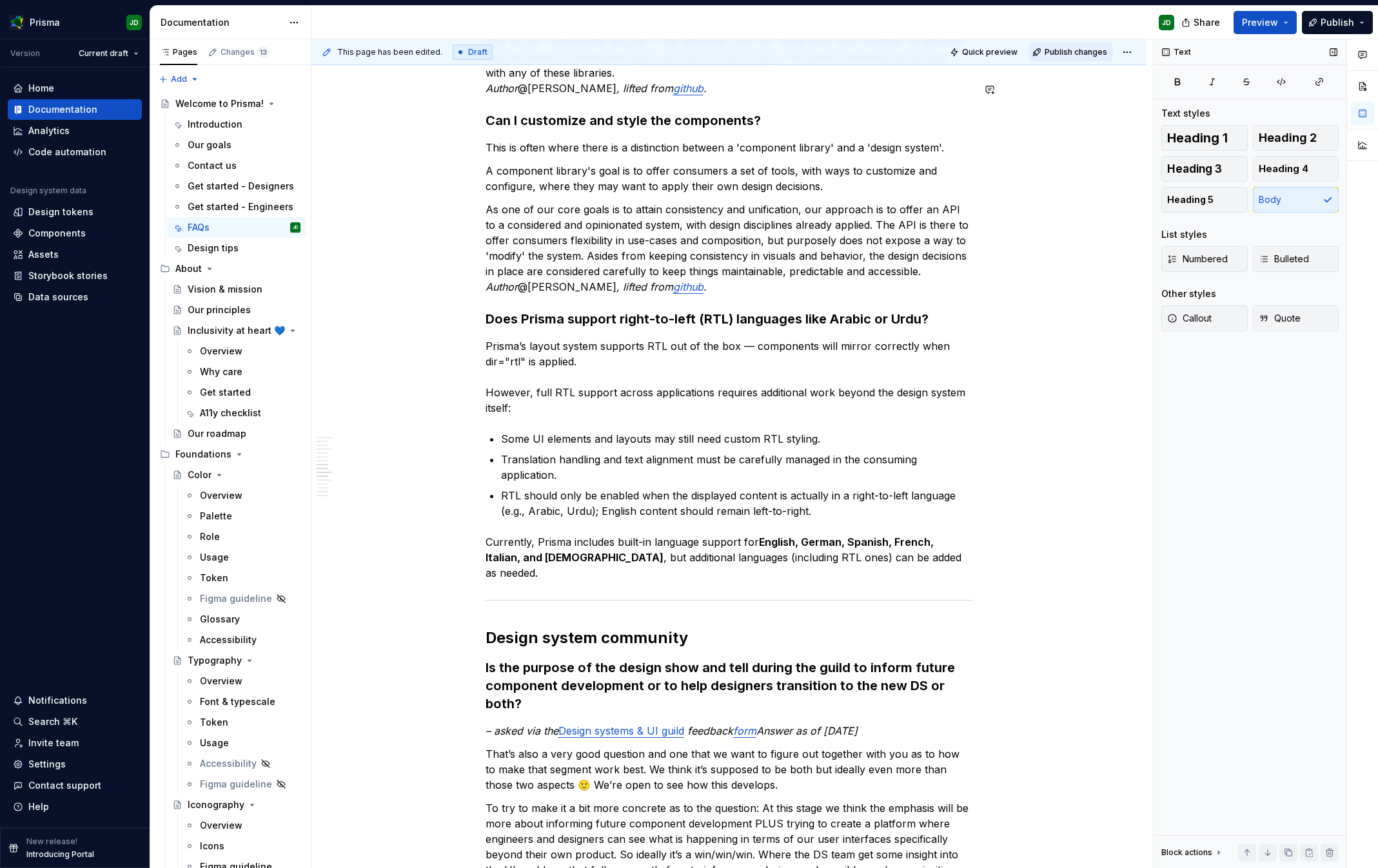
click at [1075, 49] on span "Publish changes" at bounding box center [1076, 52] width 63 height 10
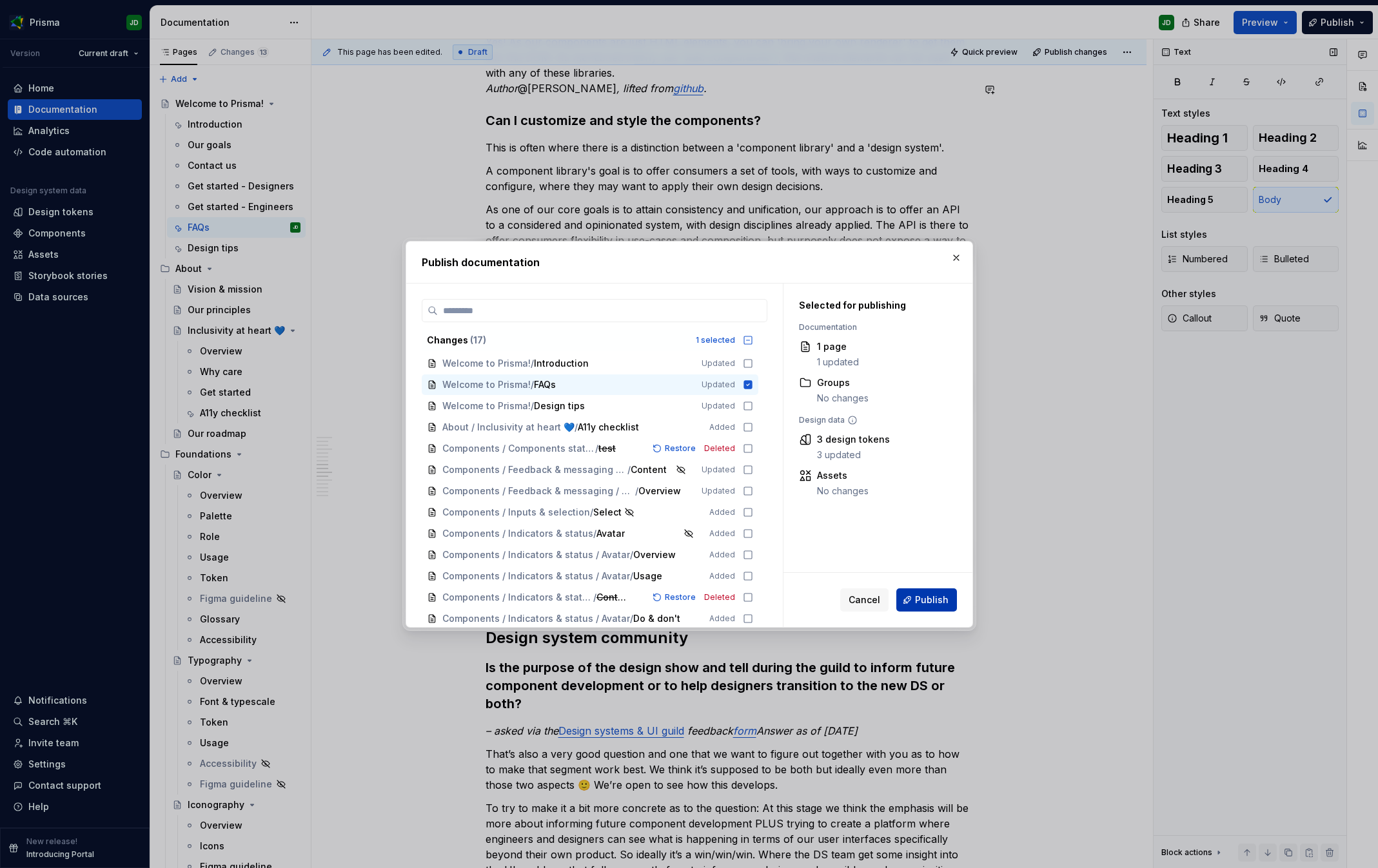
click at [930, 602] on span "Publish" at bounding box center [932, 600] width 33 height 13
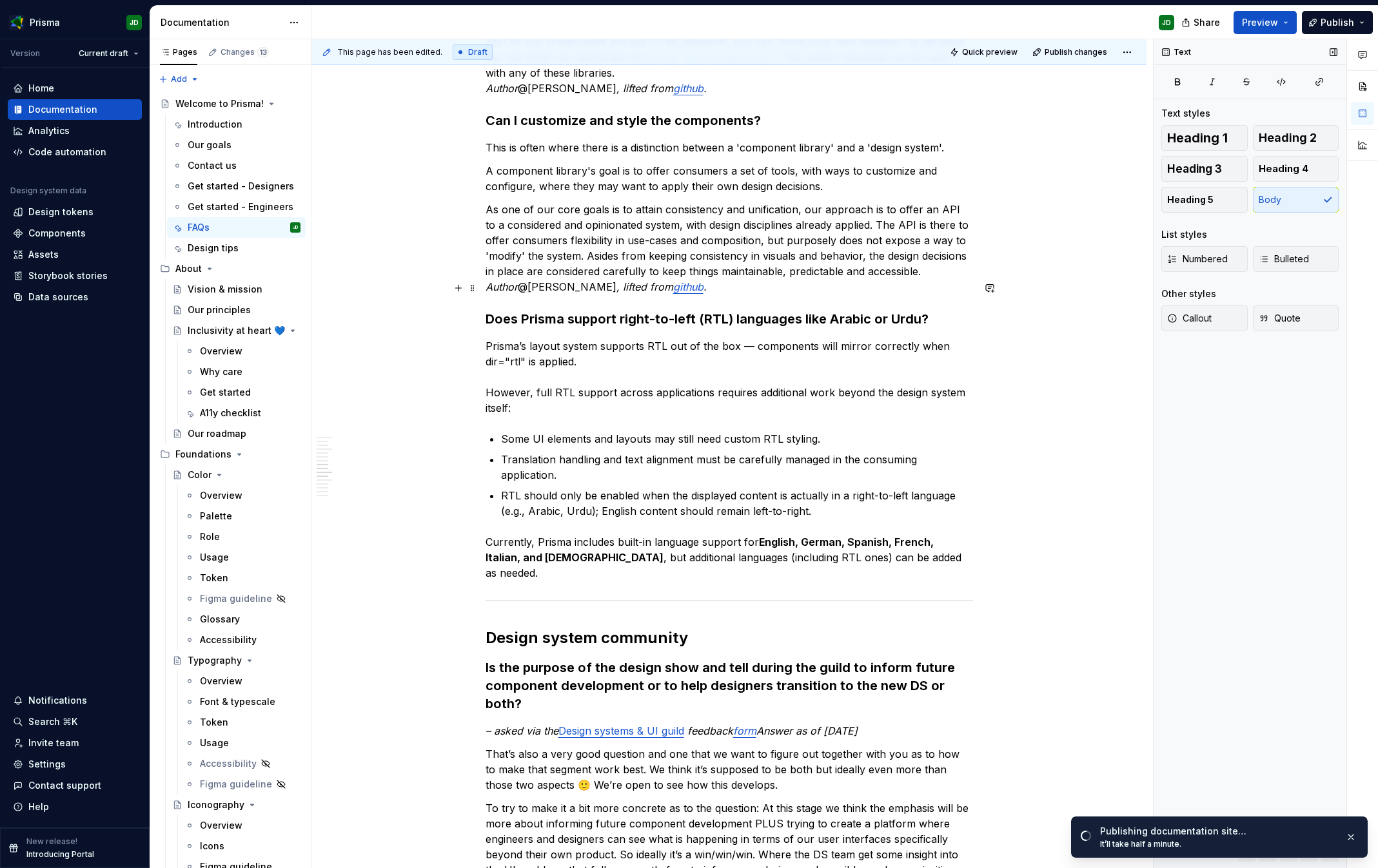
scroll to position [2262, 0]
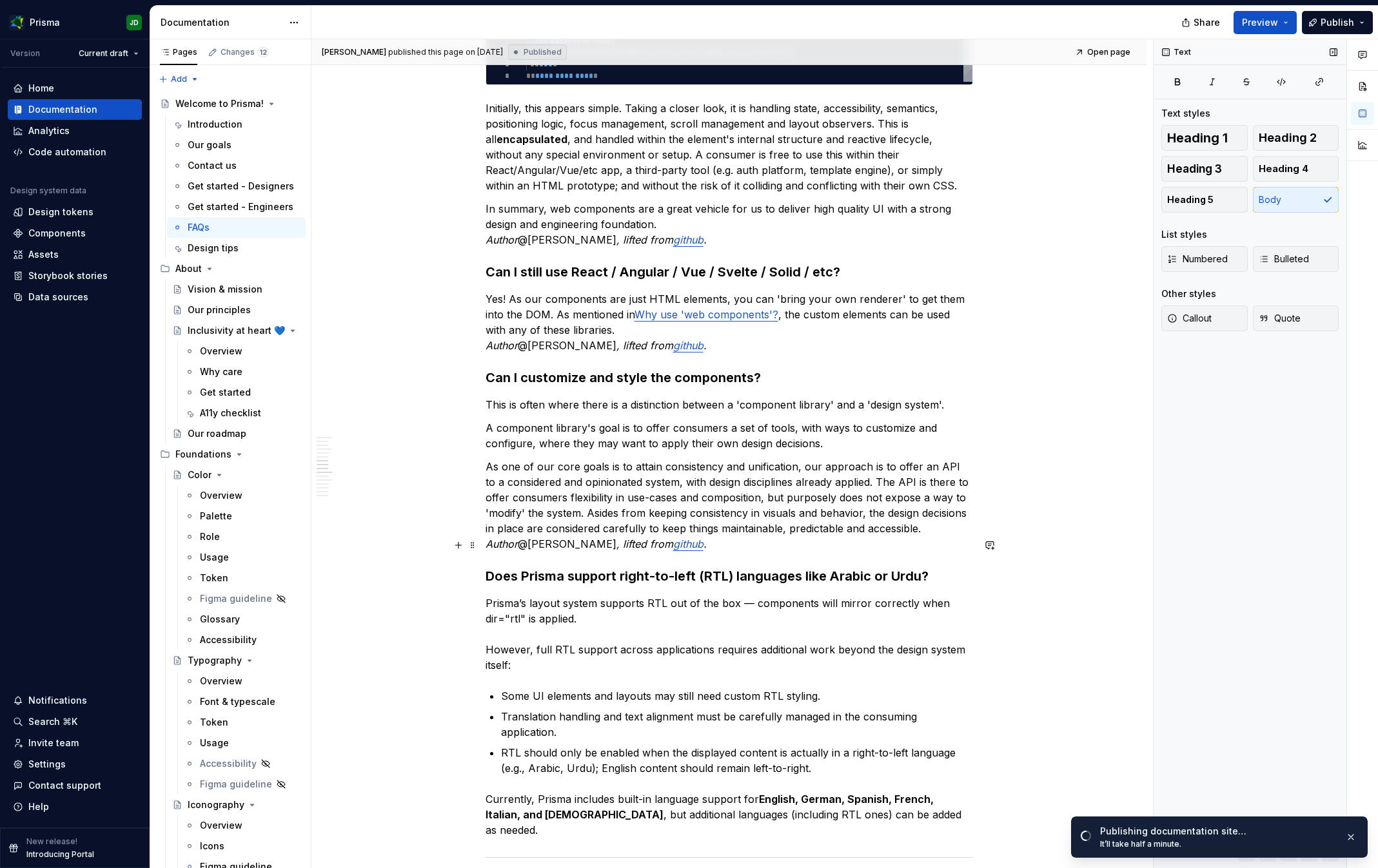
type textarea "*"
